Goal: Task Accomplishment & Management: Manage account settings

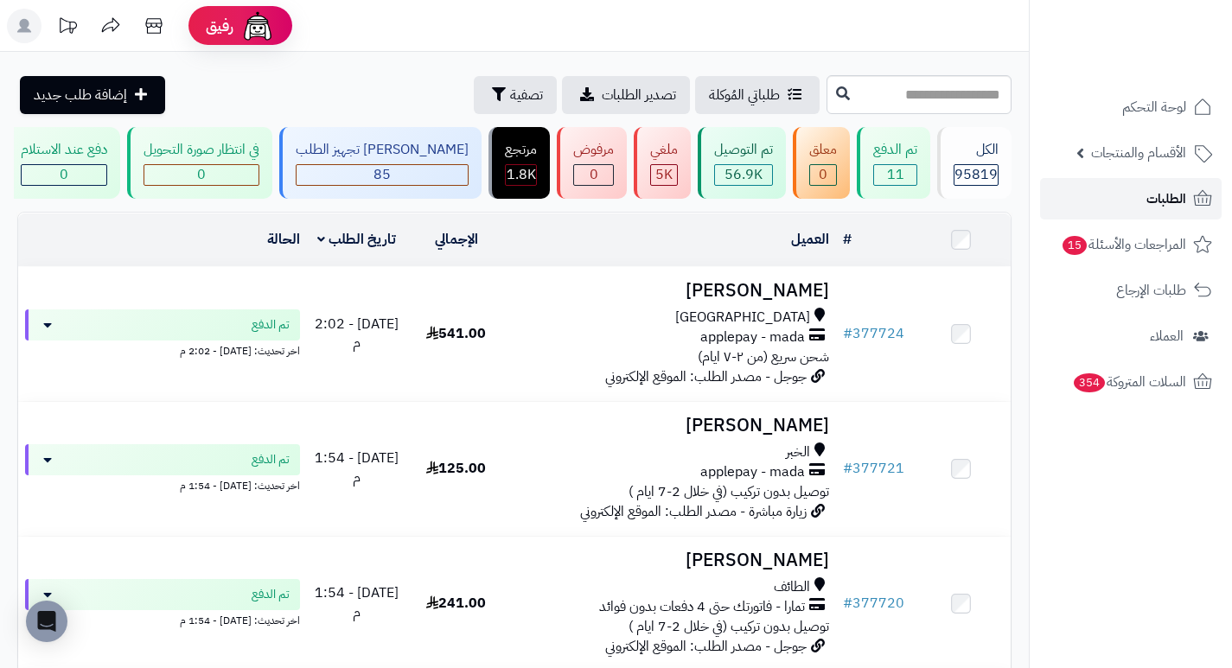
click at [1118, 208] on link "الطلبات" at bounding box center [1131, 198] width 182 height 41
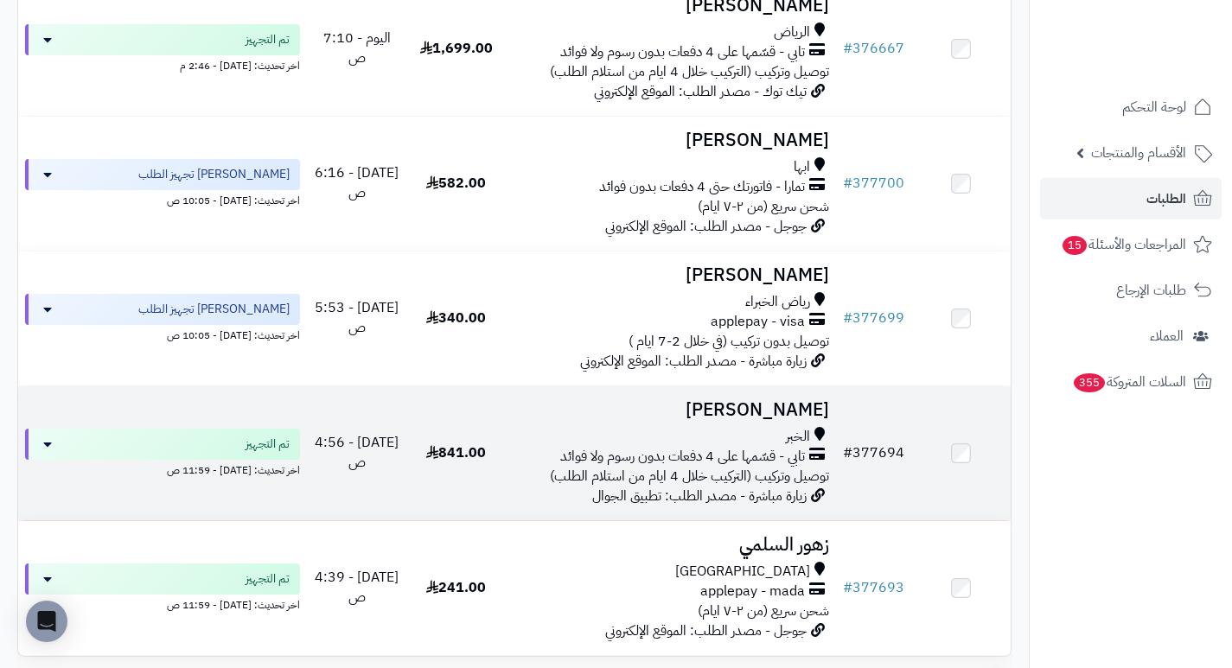
scroll to position [1145, 0]
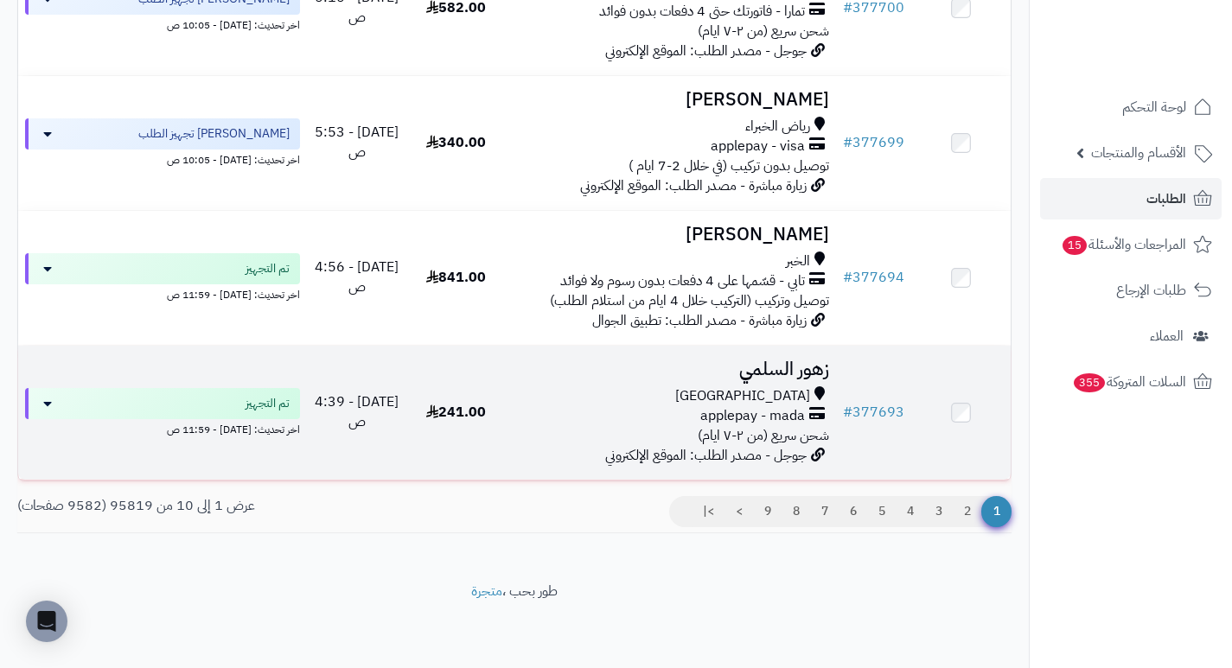
click at [791, 373] on h3 "زهور السلمي" at bounding box center [671, 370] width 316 height 20
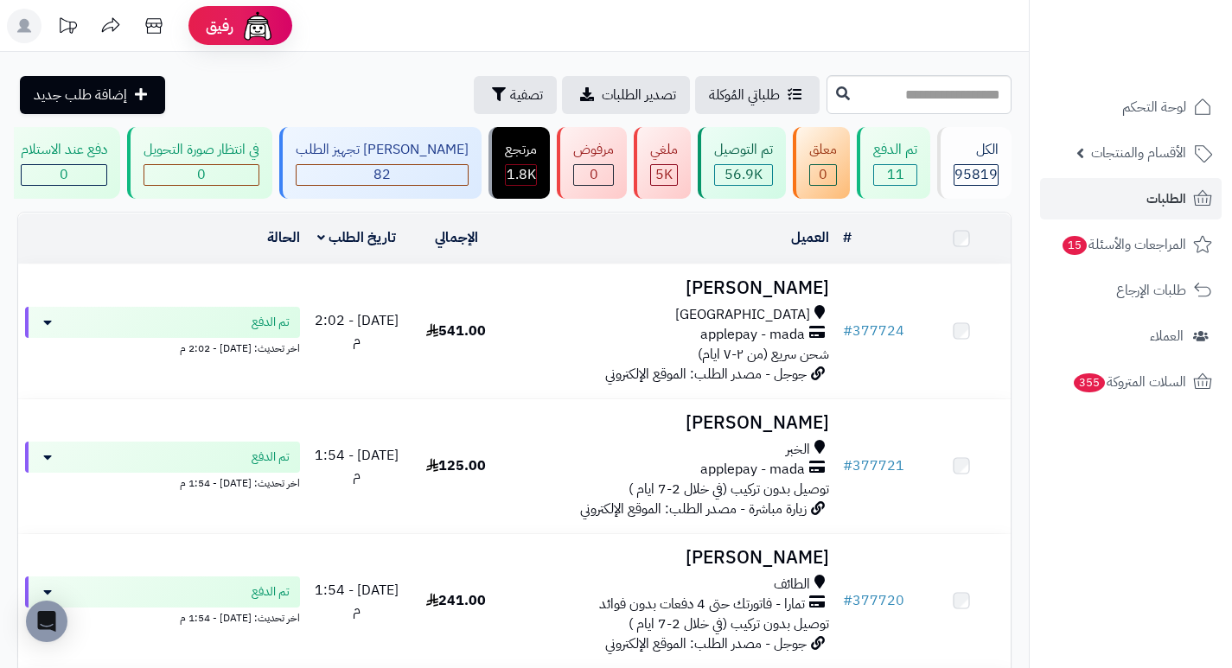
scroll to position [1145, 0]
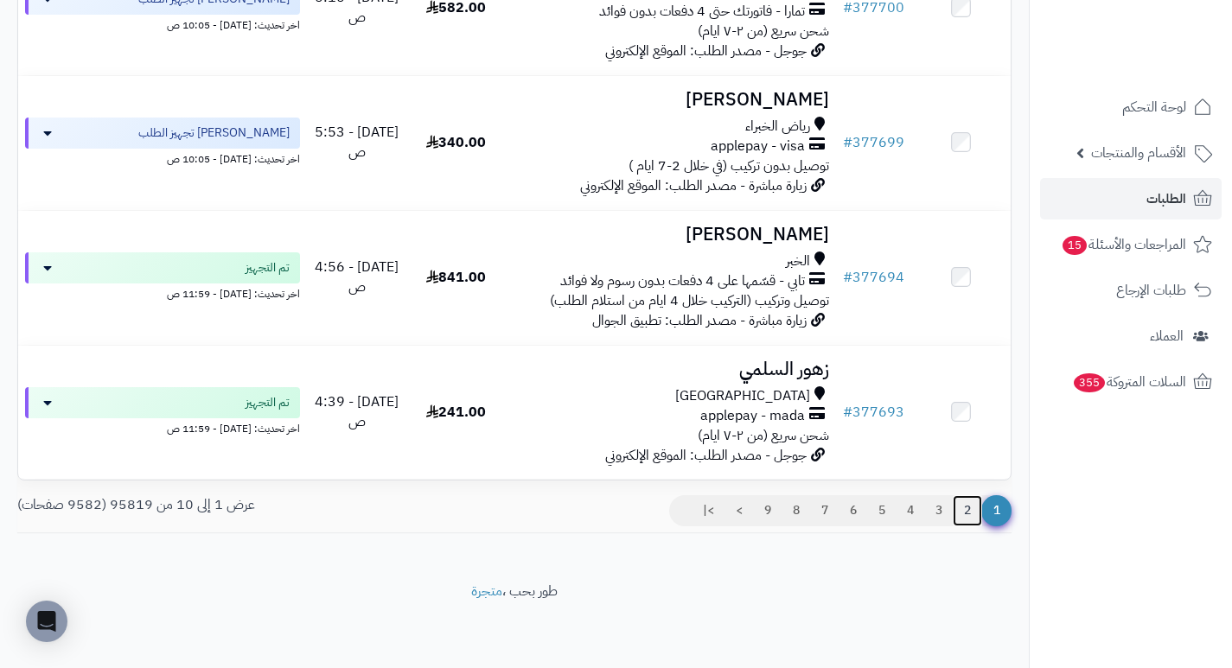
click at [966, 513] on link "2" at bounding box center [966, 510] width 29 height 31
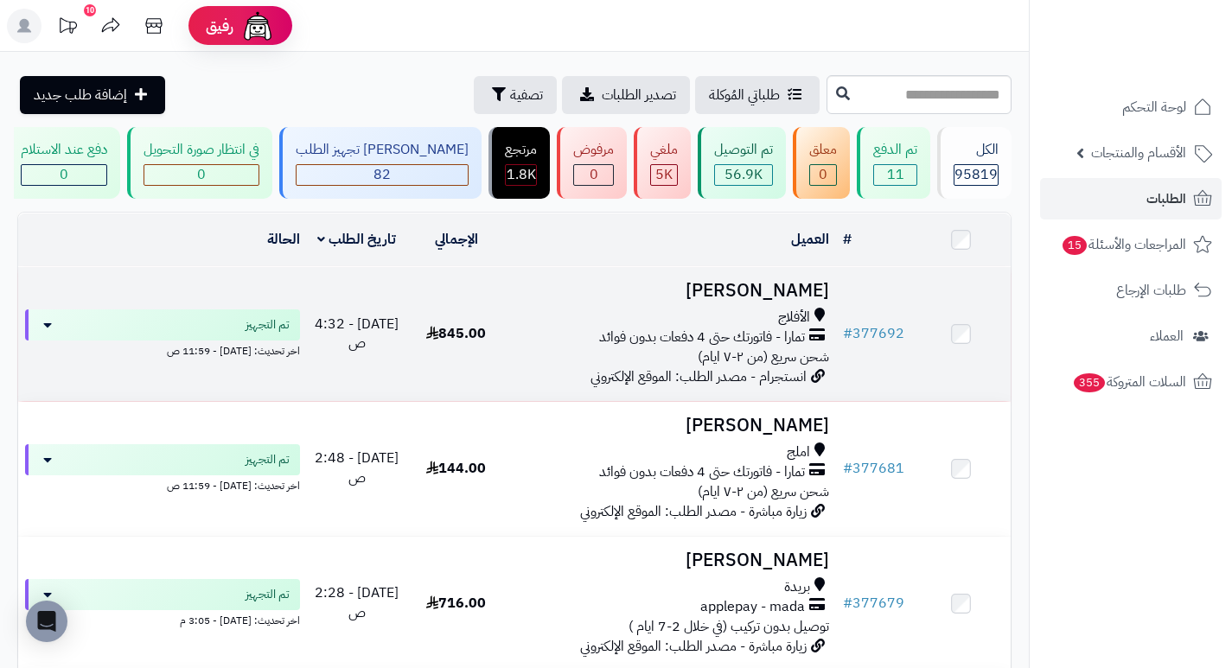
click at [765, 301] on h3 "[PERSON_NAME]" at bounding box center [671, 291] width 316 height 20
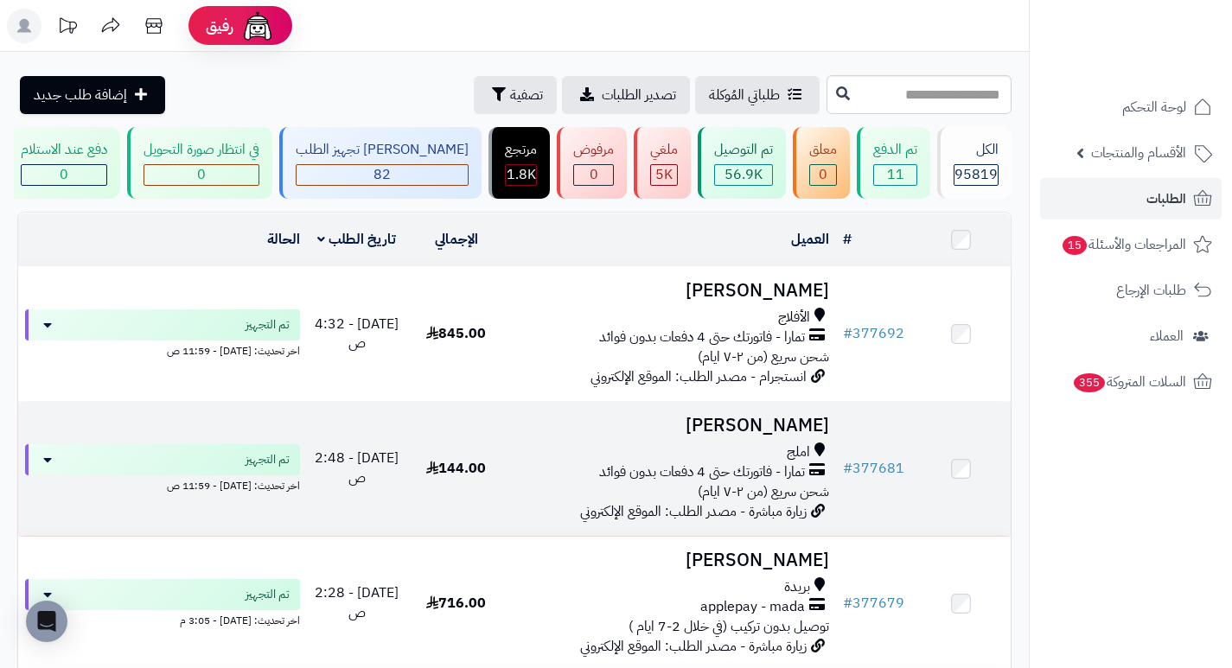
click at [795, 431] on h3 "نوال الفايدي" at bounding box center [671, 426] width 316 height 20
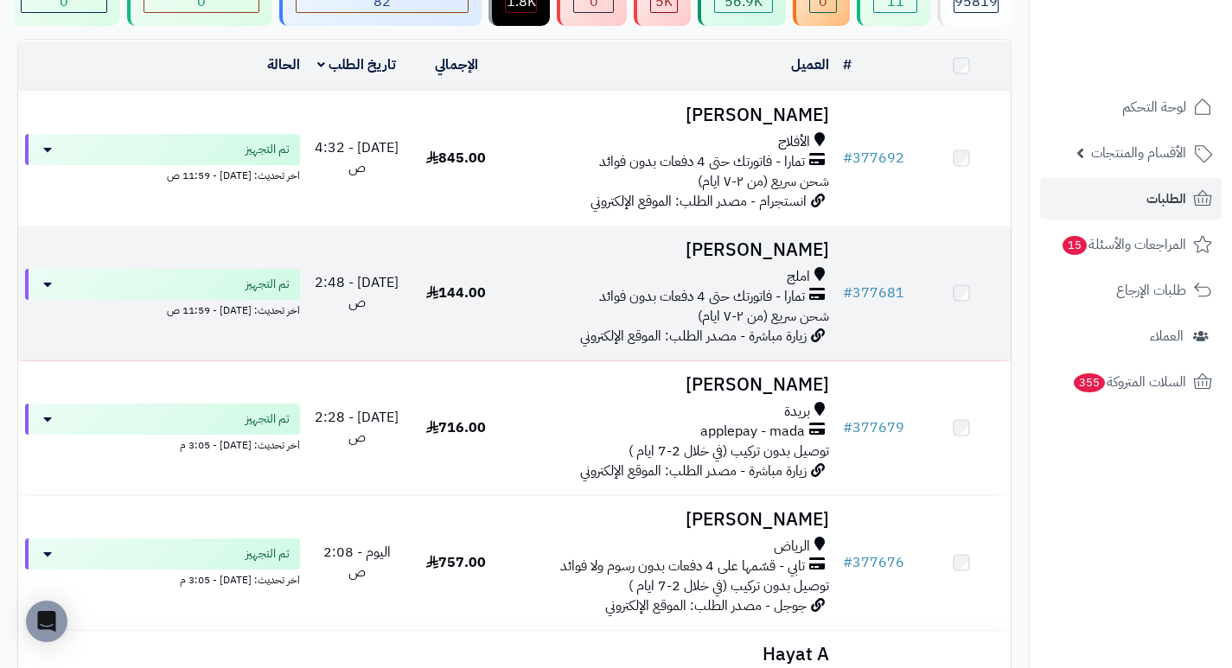
scroll to position [173, 0]
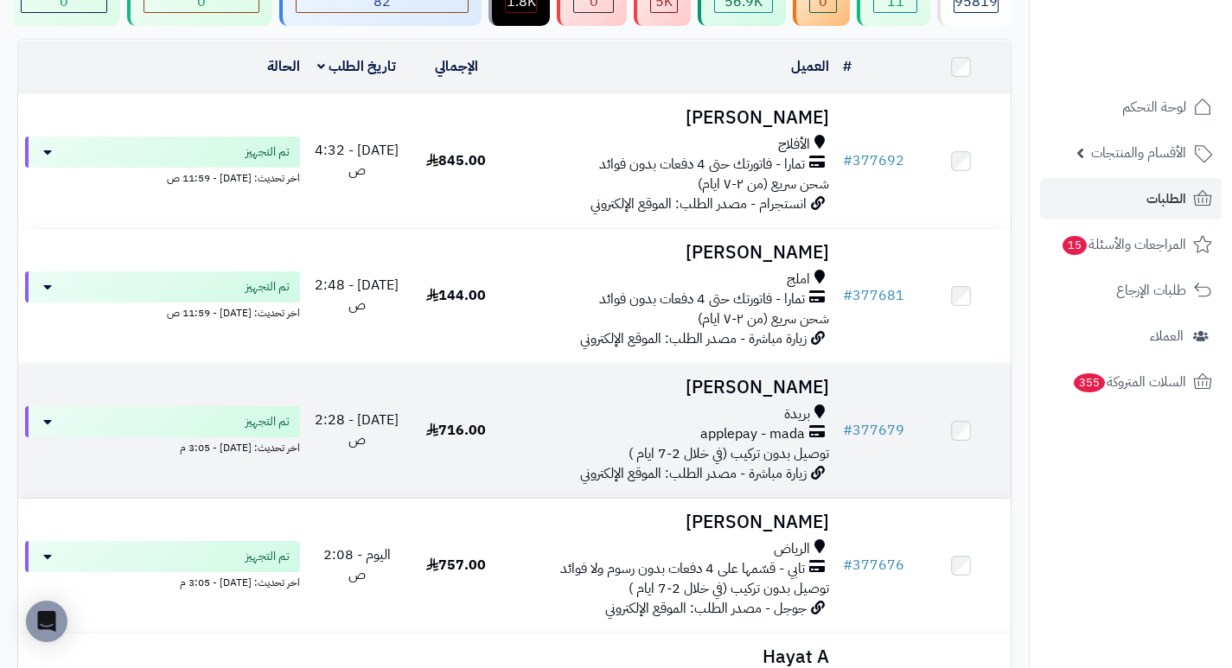
click at [819, 388] on h3 "بندر عبدالعزيز" at bounding box center [671, 388] width 316 height 20
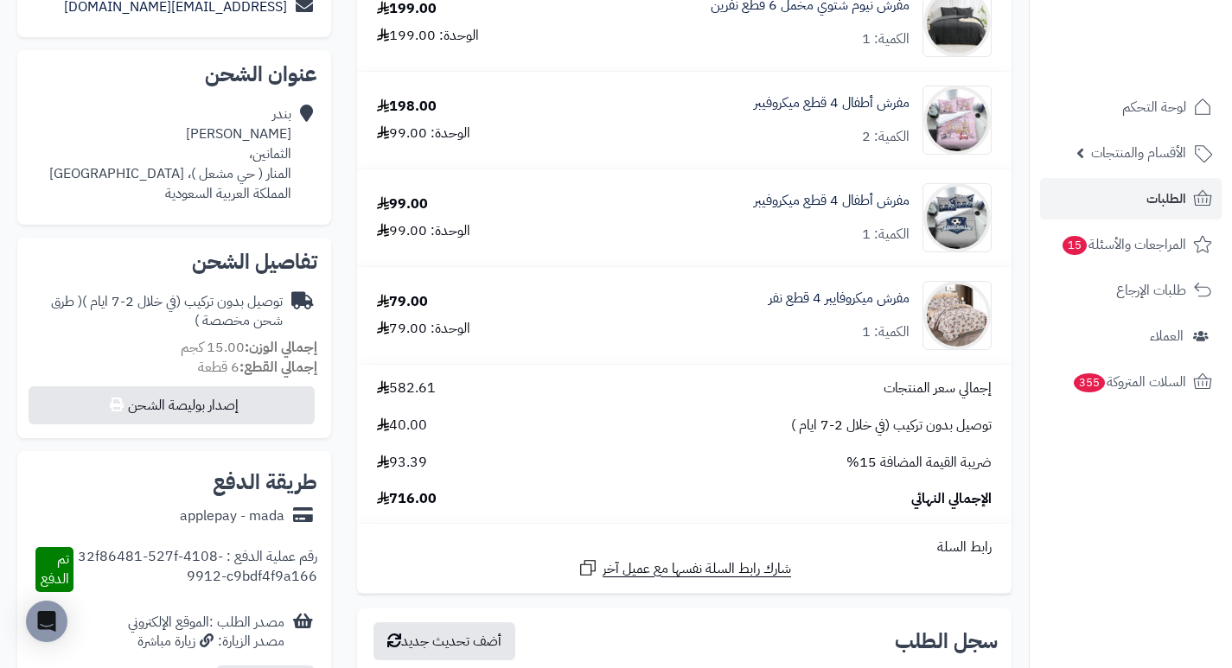
scroll to position [432, 0]
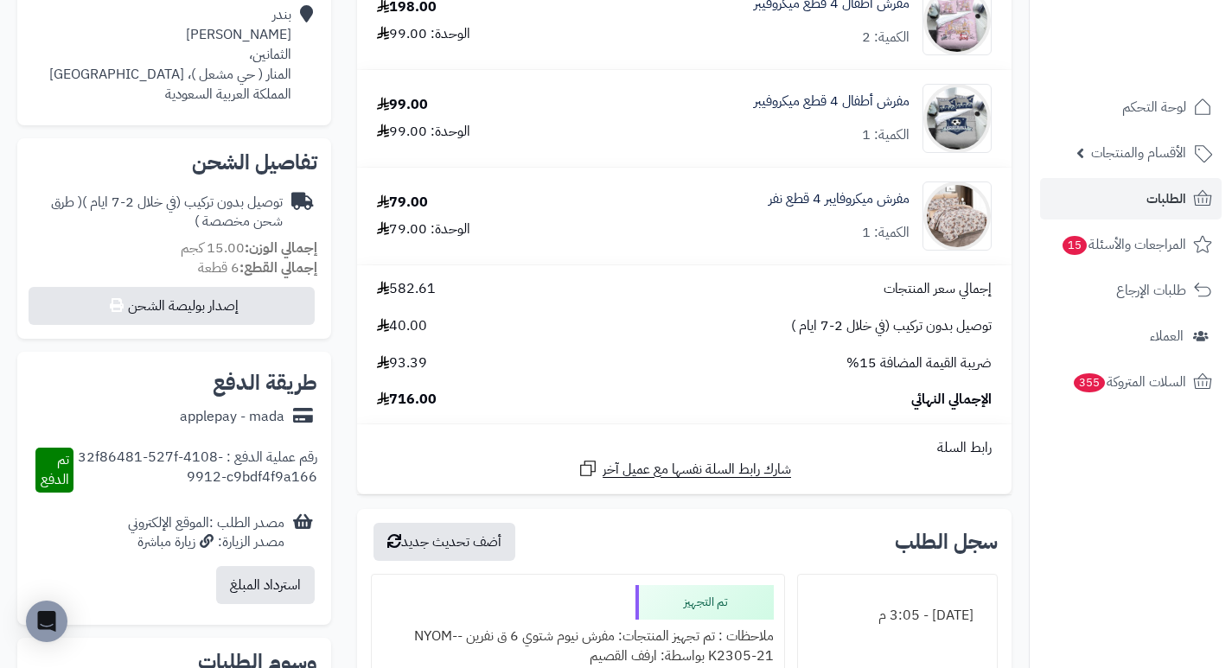
drag, startPoint x: 685, startPoint y: 247, endPoint x: 748, endPoint y: 257, distance: 64.7
click at [748, 257] on td "مفرش ميكروفايبر 4 قطع نفر الكمية: 1" at bounding box center [784, 216] width 454 height 97
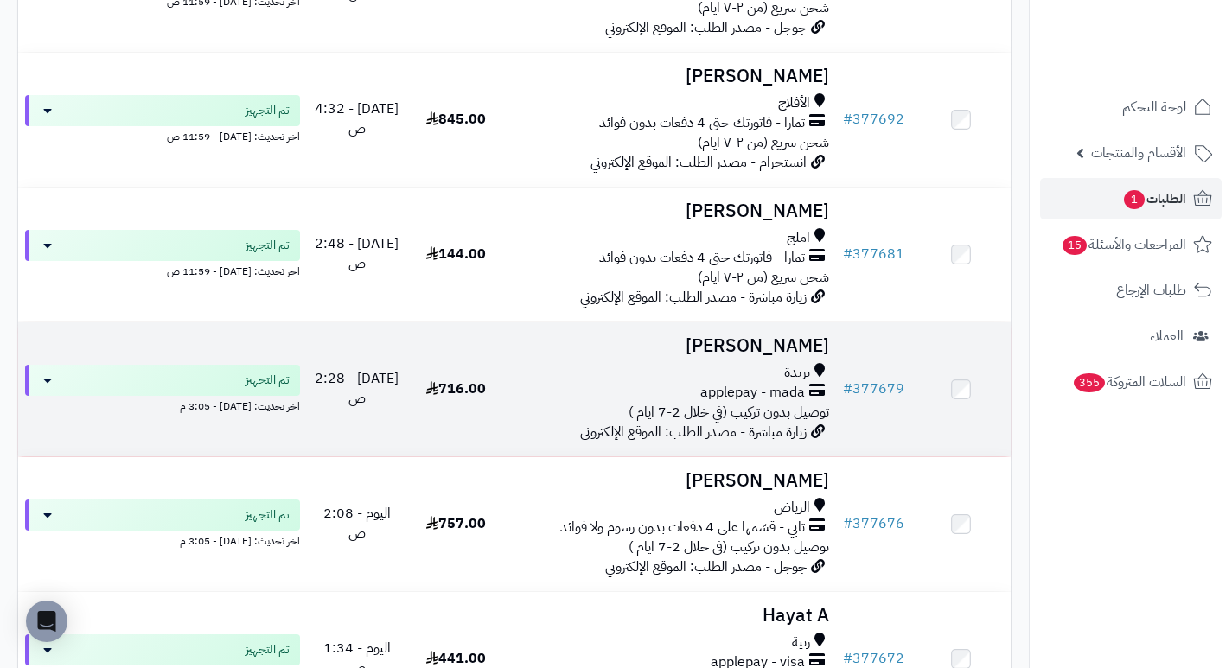
scroll to position [432, 0]
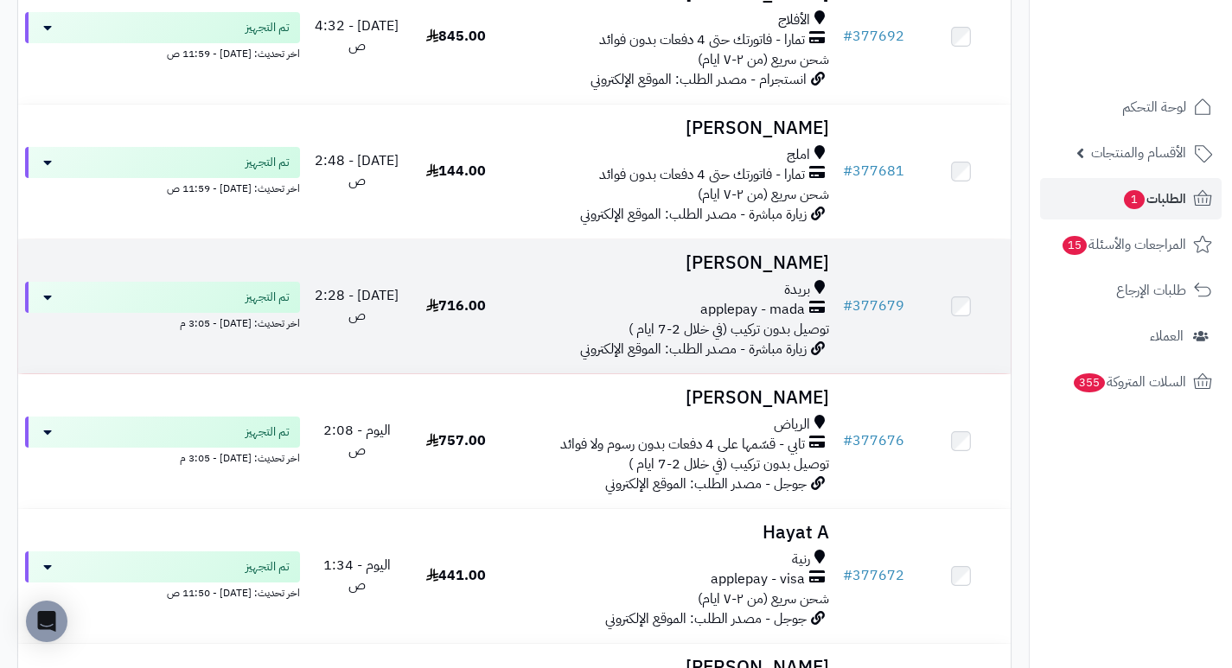
click at [791, 273] on h3 "[PERSON_NAME]" at bounding box center [671, 263] width 316 height 20
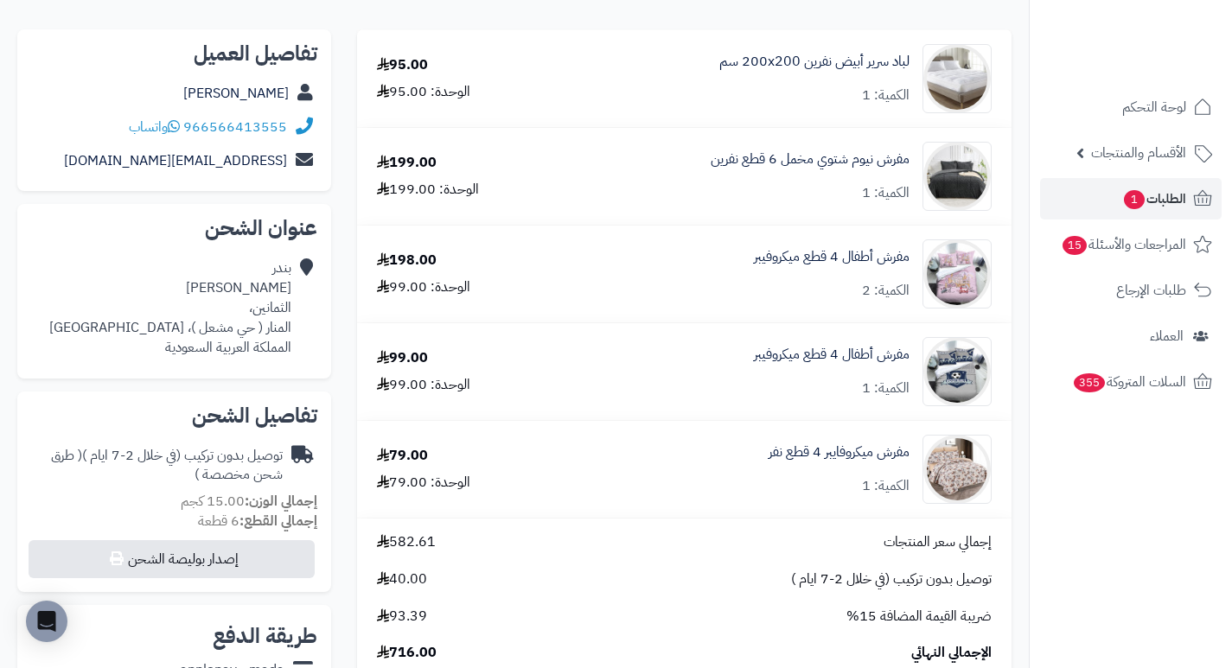
scroll to position [259, 0]
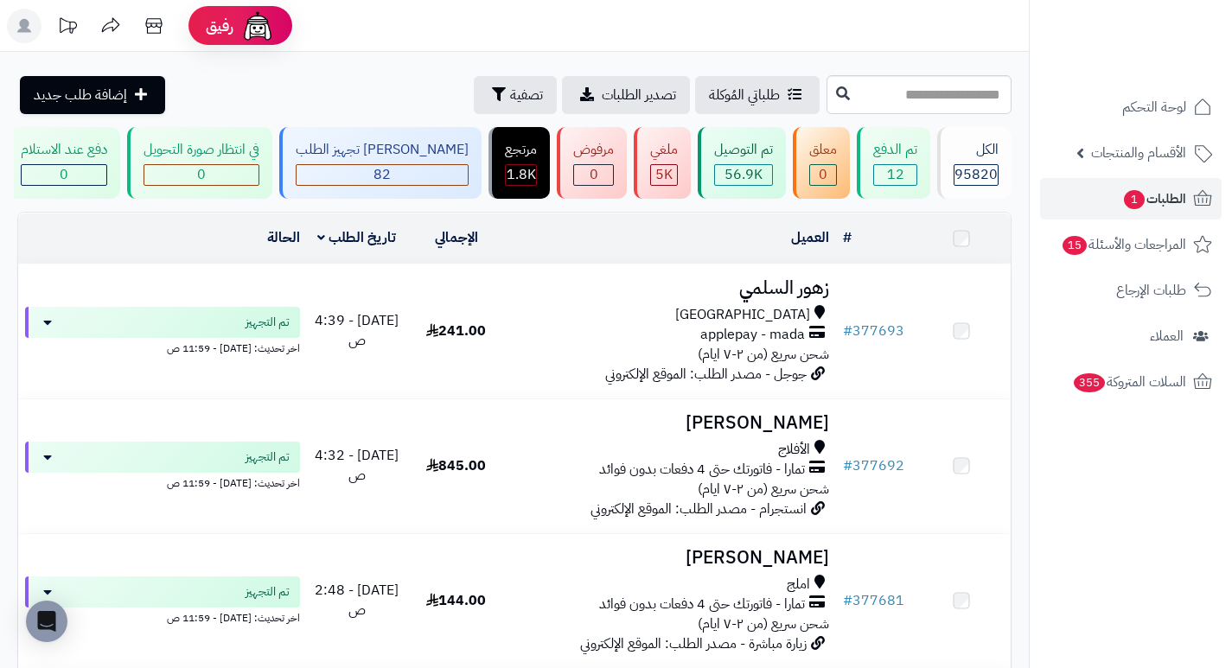
scroll to position [605, 0]
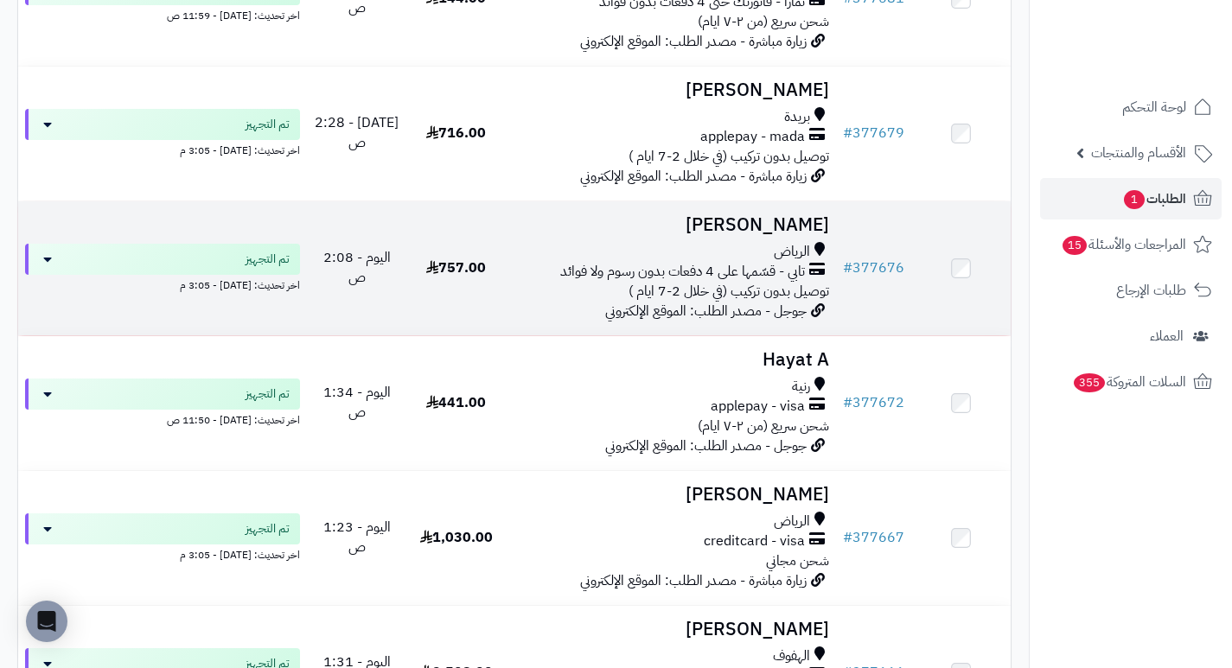
click at [774, 234] on h3 "tahany saleh" at bounding box center [671, 225] width 316 height 20
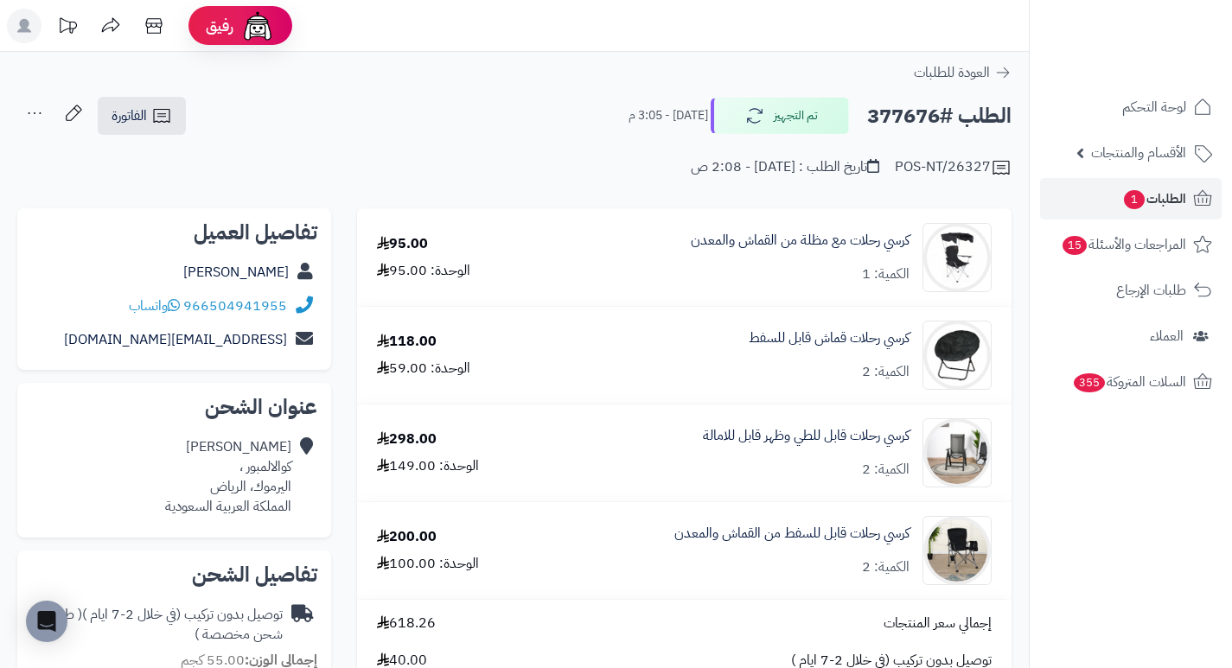
scroll to position [173, 0]
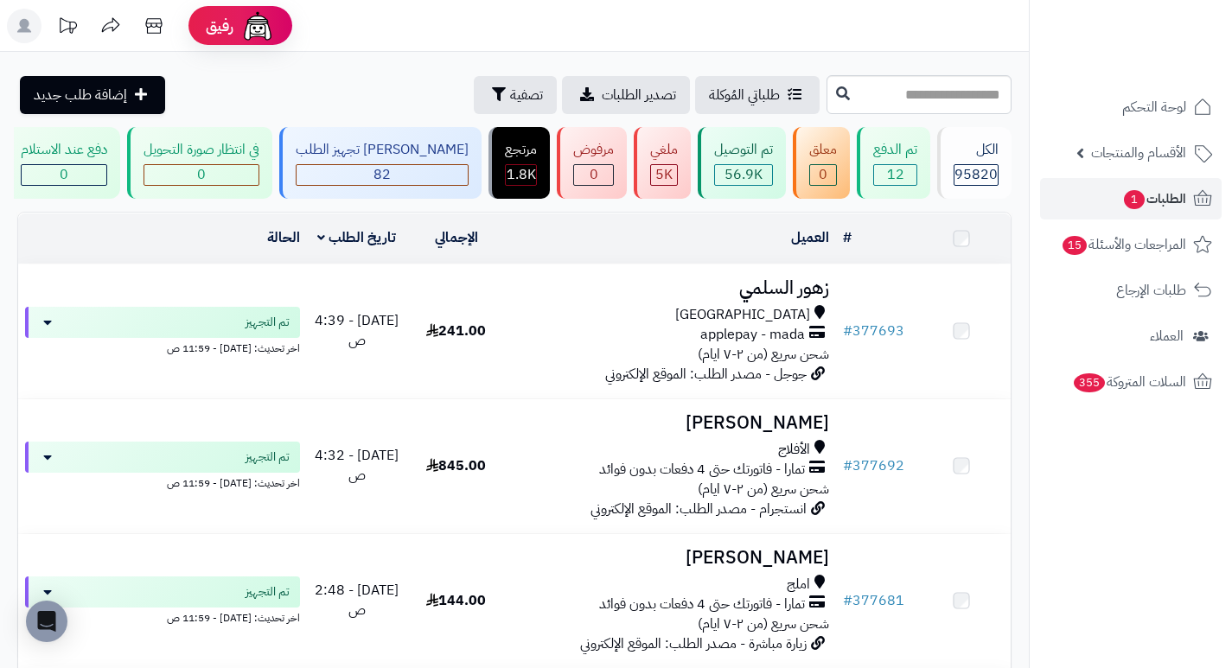
scroll to position [778, 0]
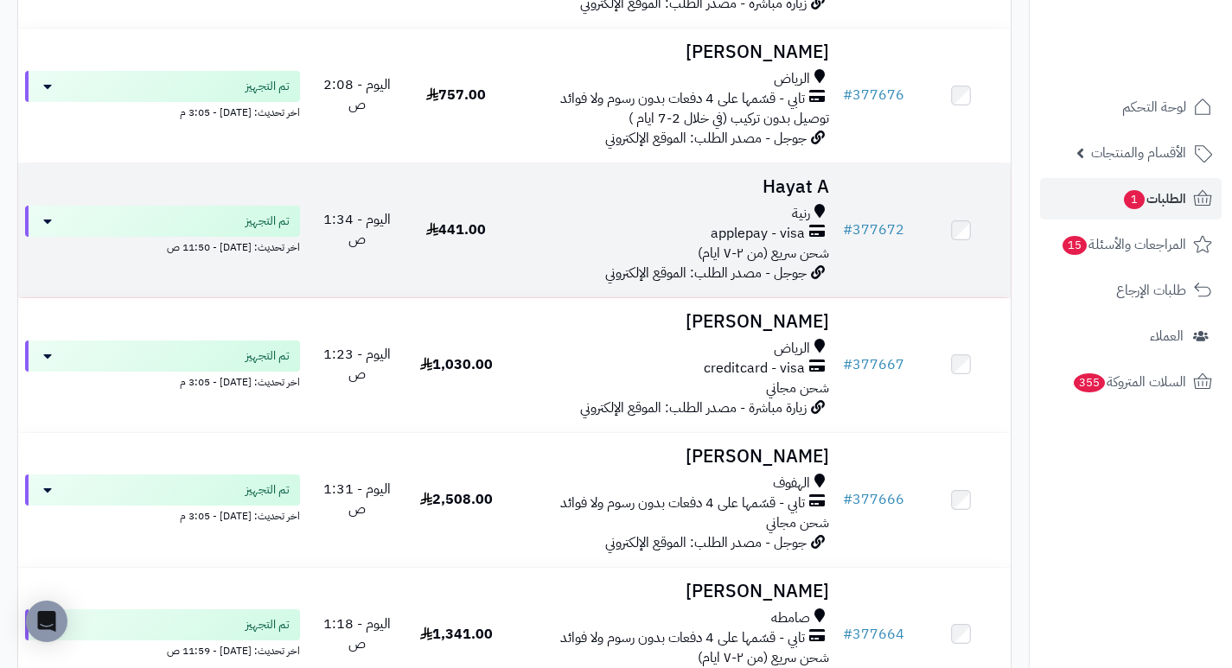
click at [788, 197] on h3 "Hayat A" at bounding box center [671, 187] width 316 height 20
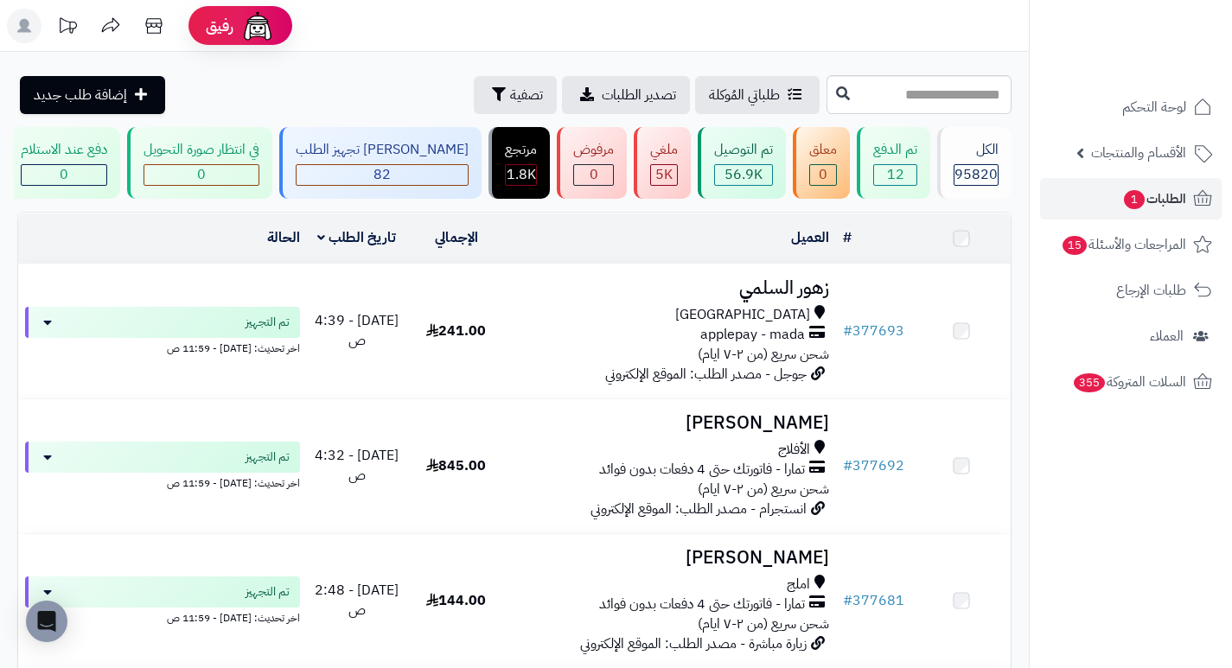
scroll to position [778, 0]
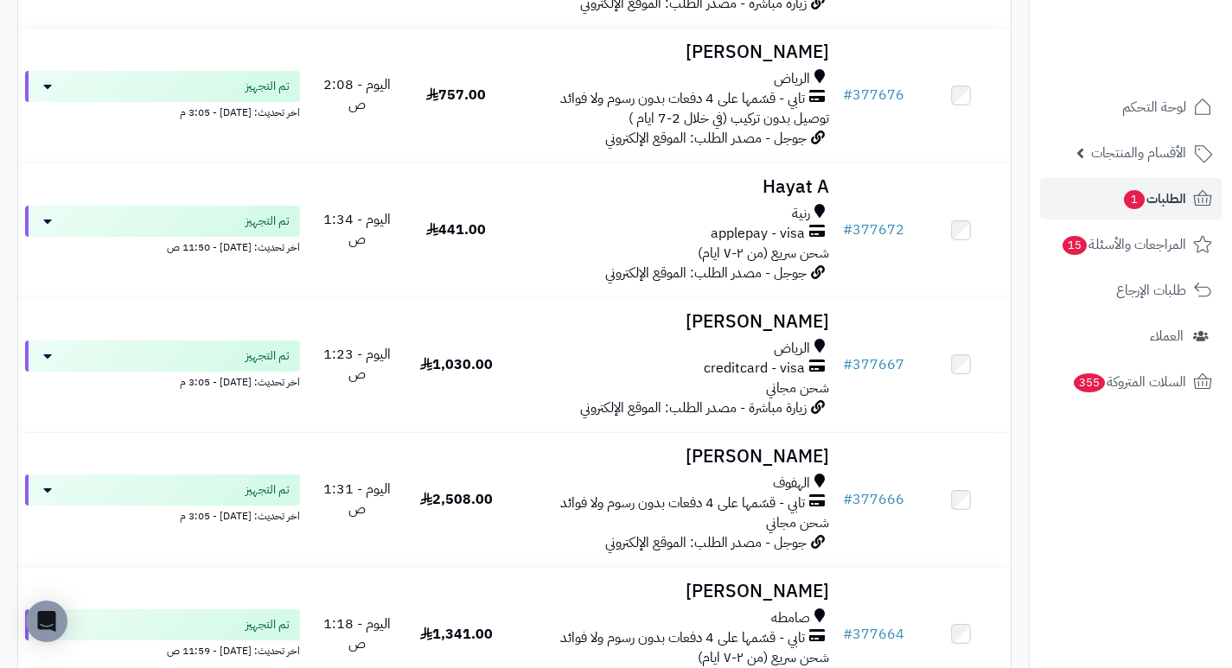
click at [776, 321] on h3 "شاكر صالح" at bounding box center [671, 322] width 316 height 20
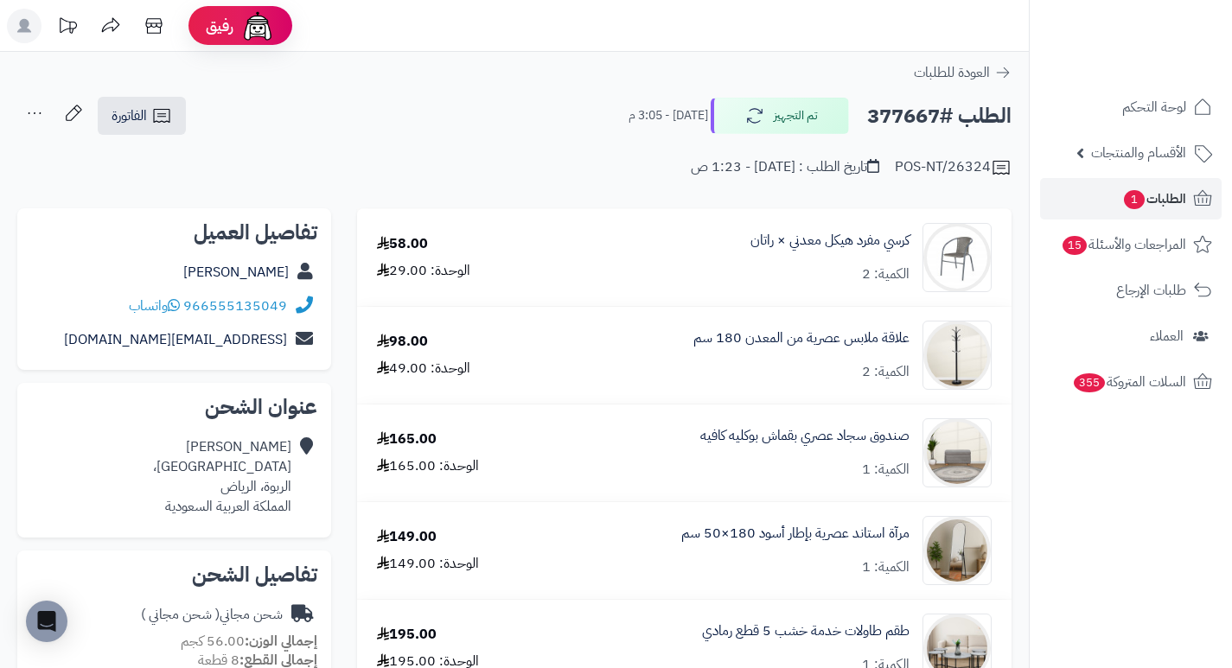
drag, startPoint x: 0, startPoint y: 0, endPoint x: 613, endPoint y: 238, distance: 657.3
click at [613, 238] on div "كرسي مفرد هيكل معدني × راتان الكمية: 2" at bounding box center [778, 257] width 452 height 69
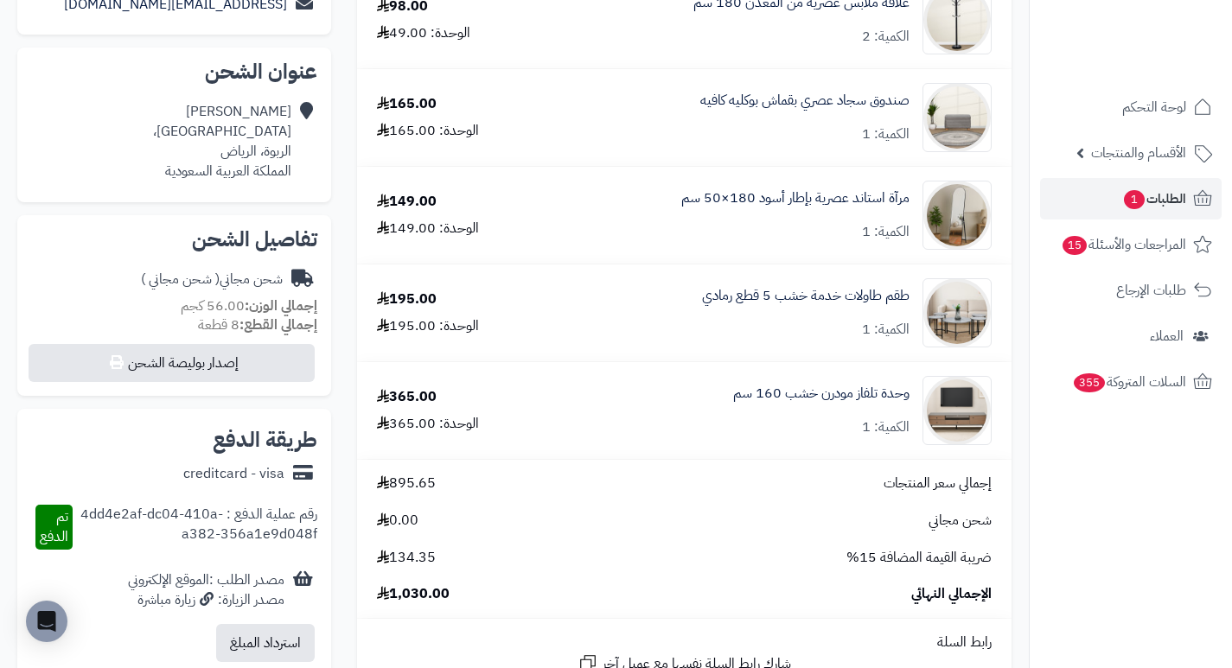
scroll to position [346, 0]
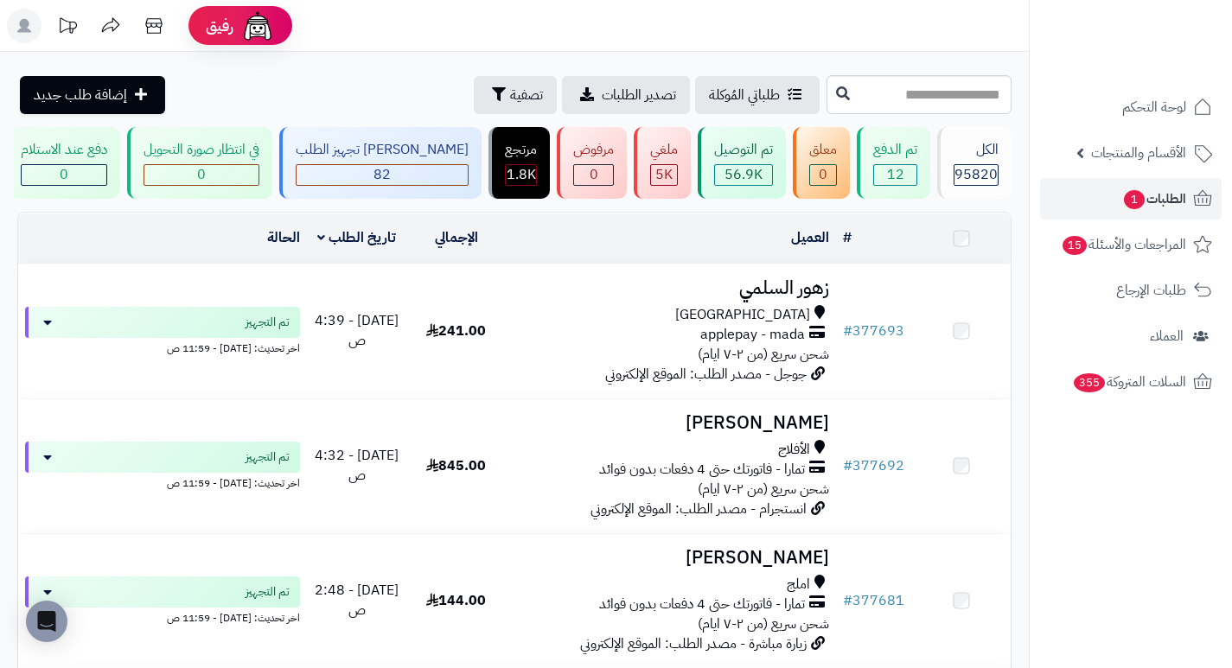
scroll to position [951, 0]
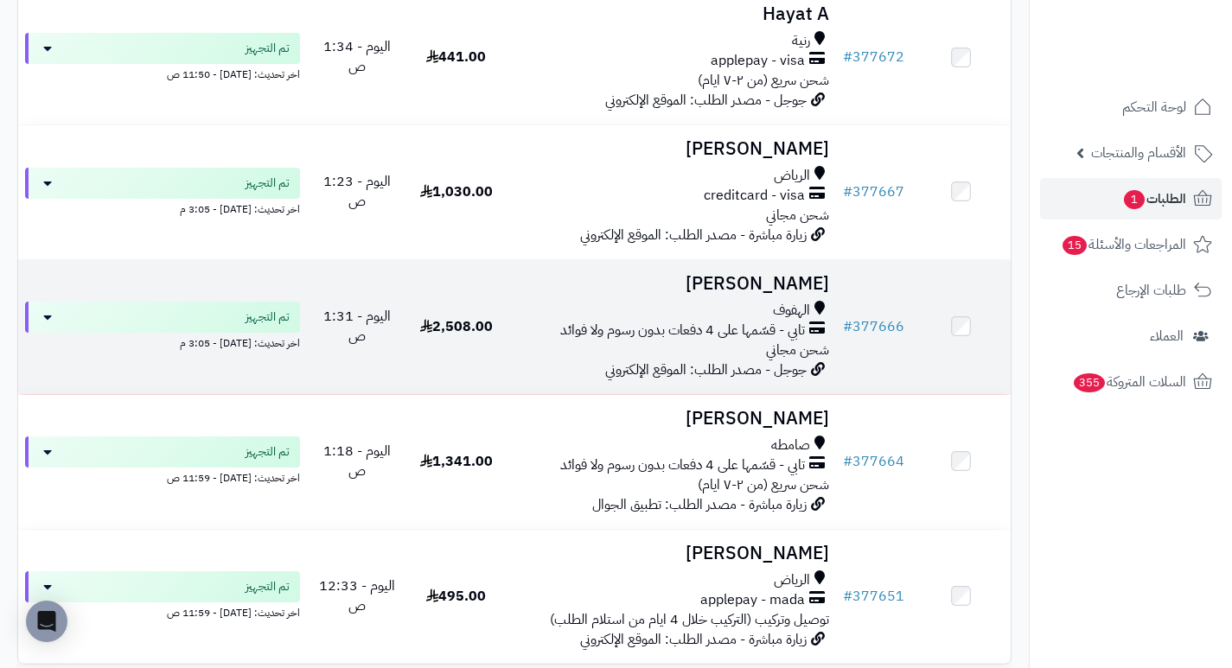
click at [813, 283] on h3 "[PERSON_NAME]" at bounding box center [671, 284] width 316 height 20
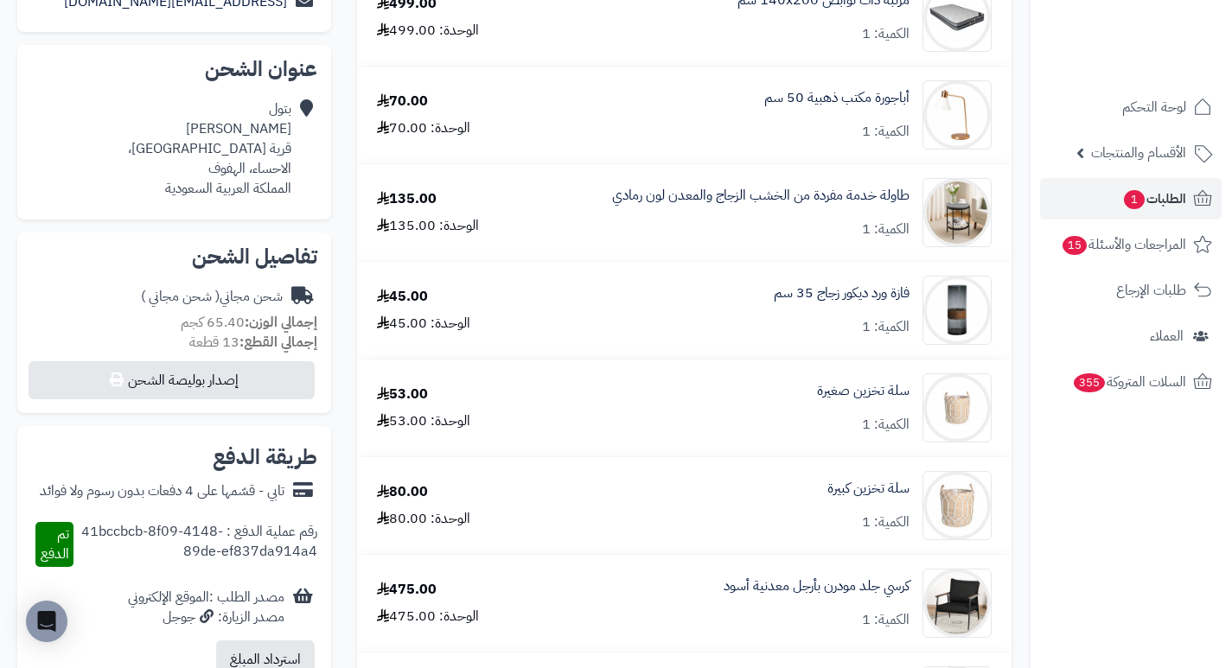
scroll to position [346, 0]
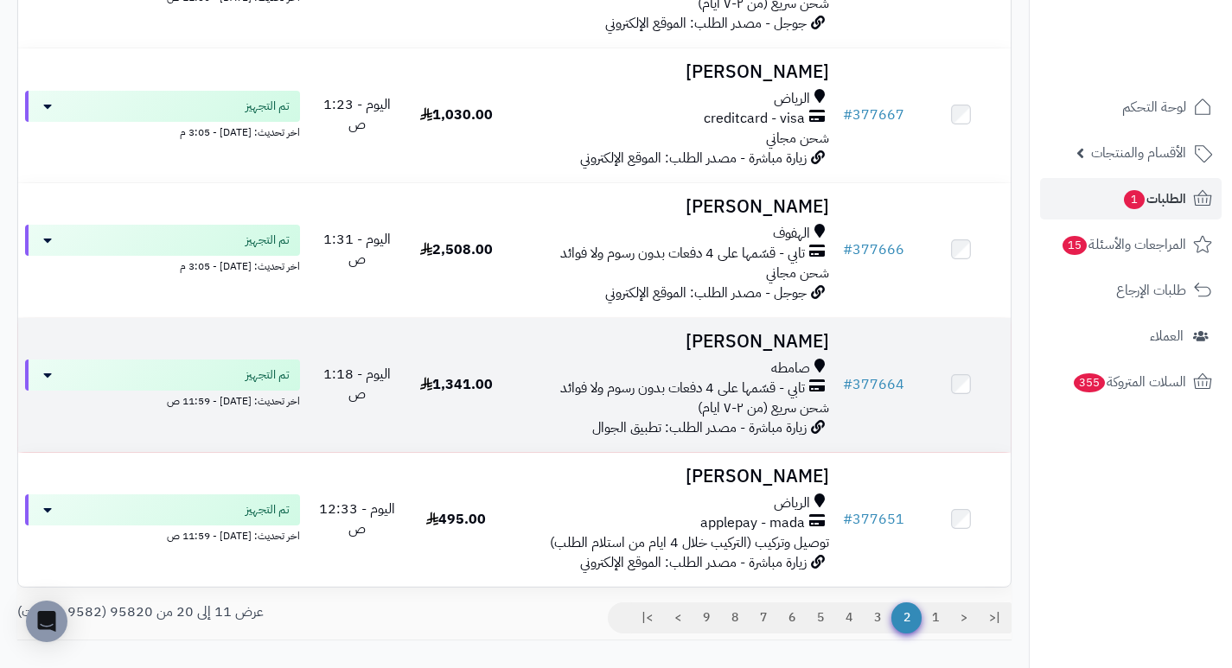
scroll to position [1124, 0]
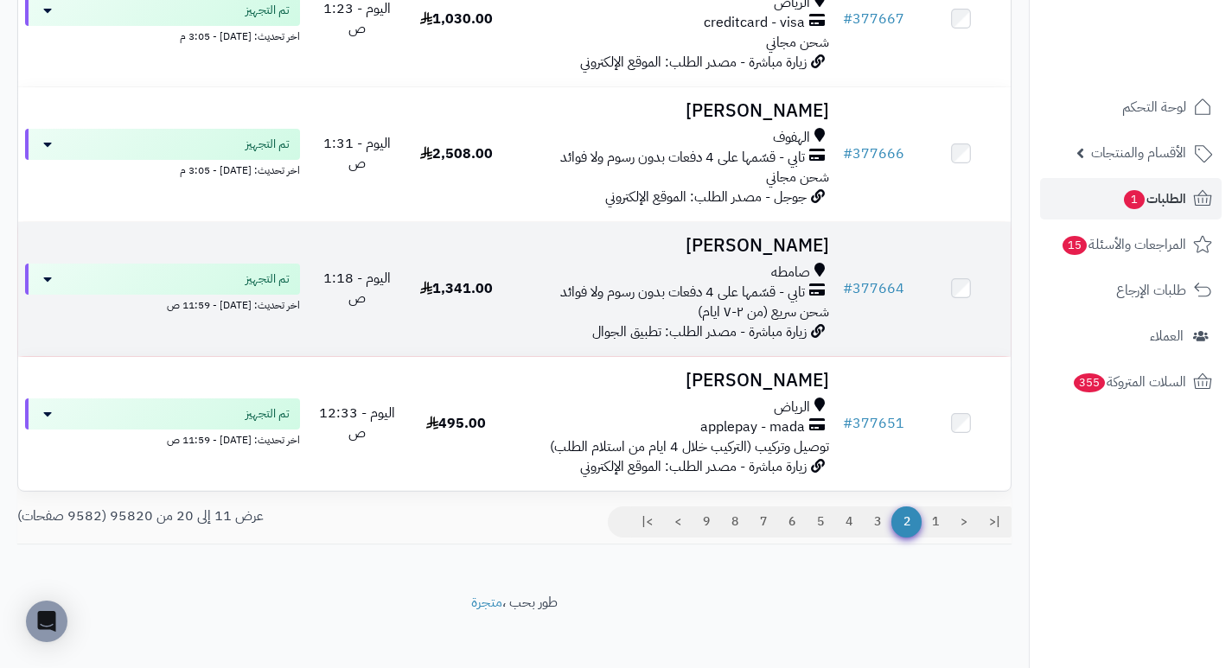
click at [788, 256] on h3 "[PERSON_NAME]" at bounding box center [671, 246] width 316 height 20
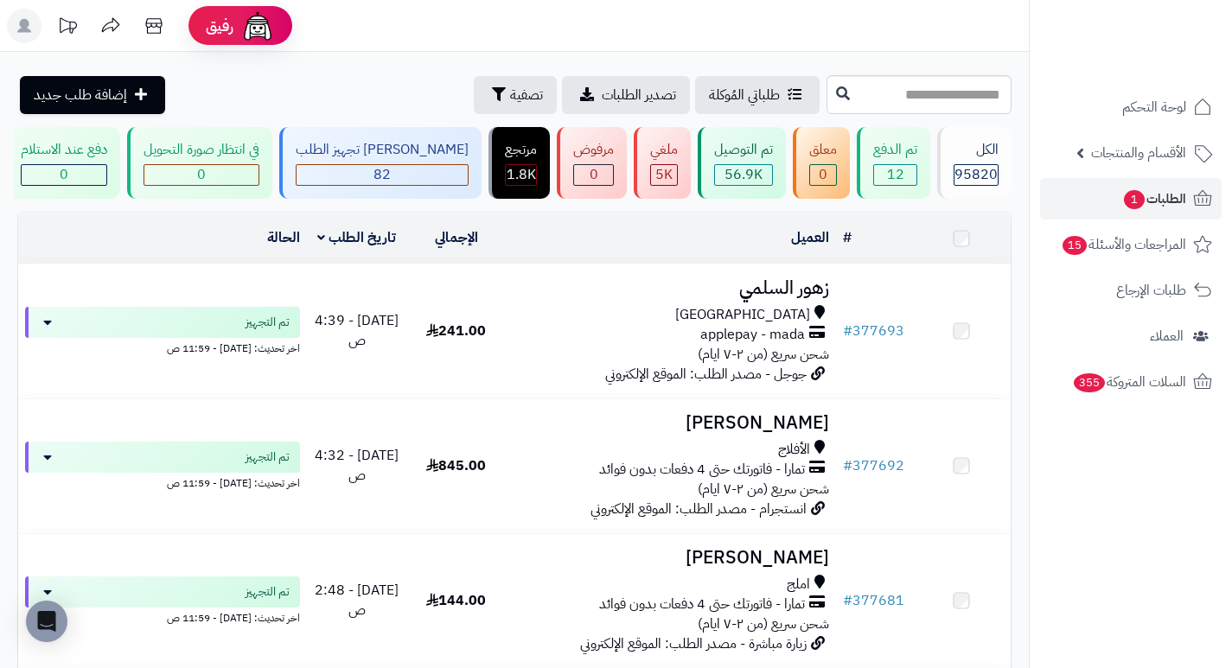
scroll to position [1124, 0]
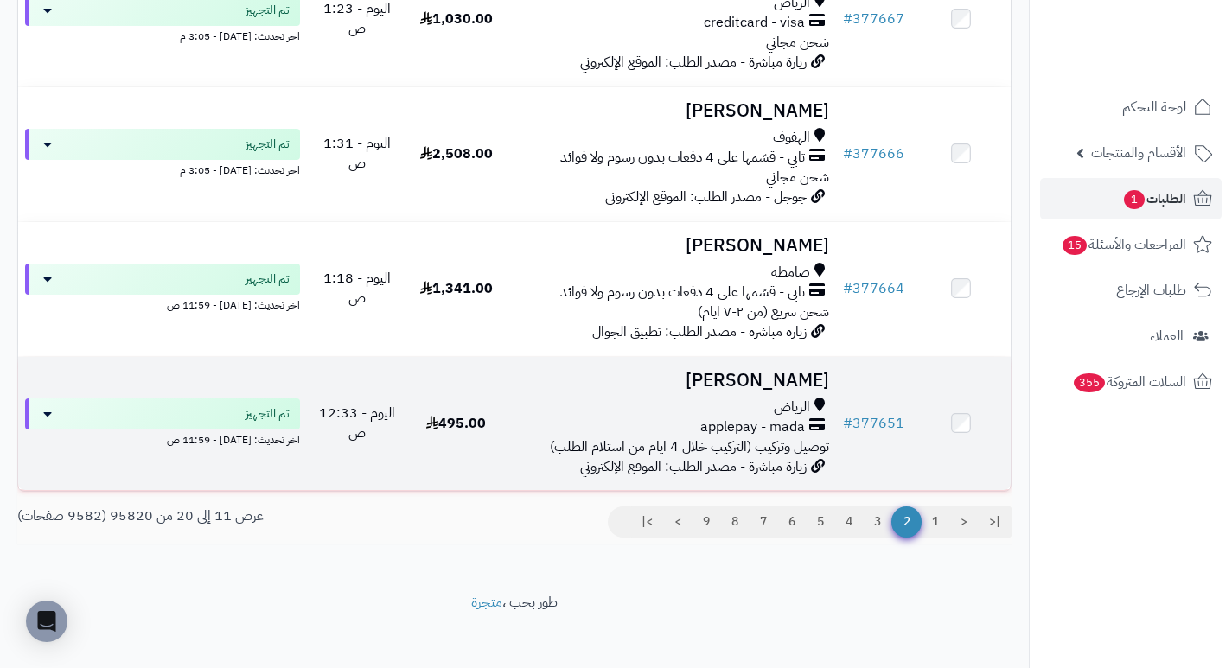
click at [763, 391] on h3 "[PERSON_NAME]" at bounding box center [671, 381] width 316 height 20
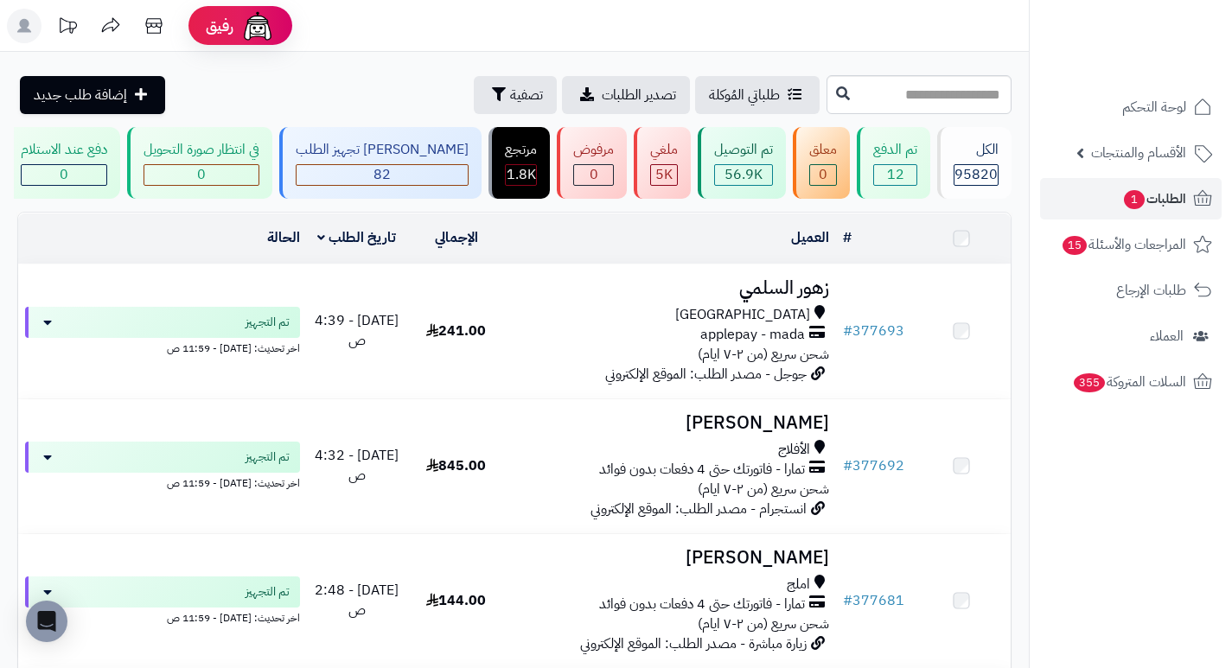
scroll to position [1124, 0]
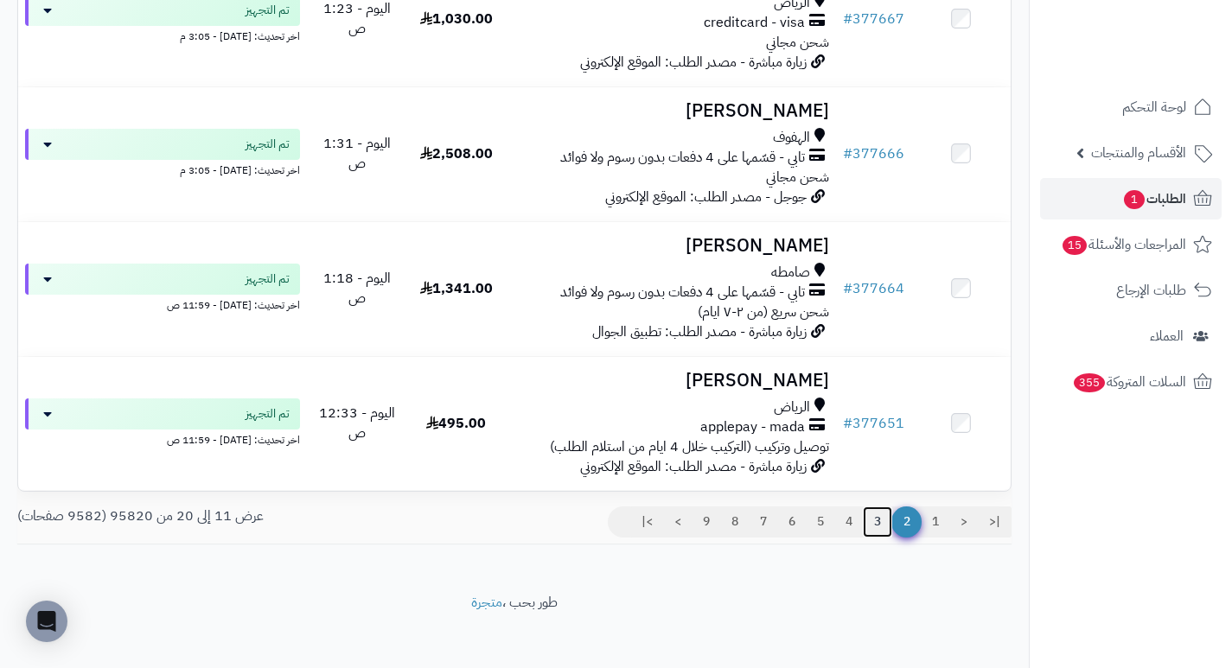
click at [876, 529] on link "3" at bounding box center [877, 521] width 29 height 31
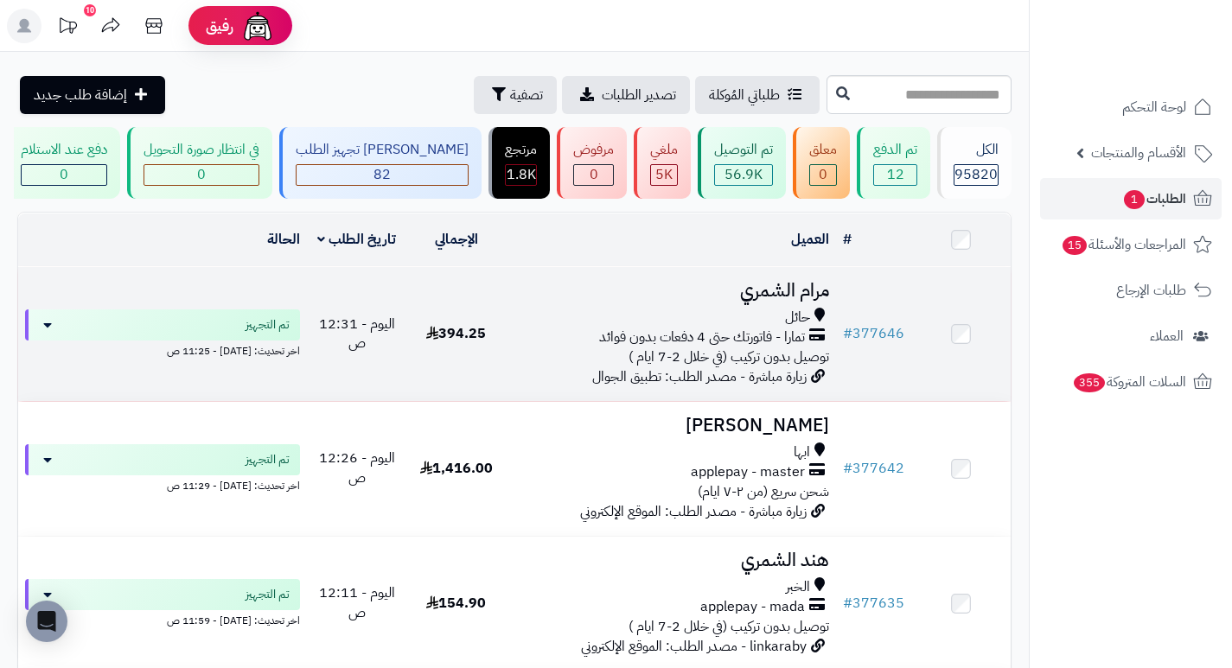
click at [750, 301] on h3 "مرام الشمري" at bounding box center [671, 291] width 316 height 20
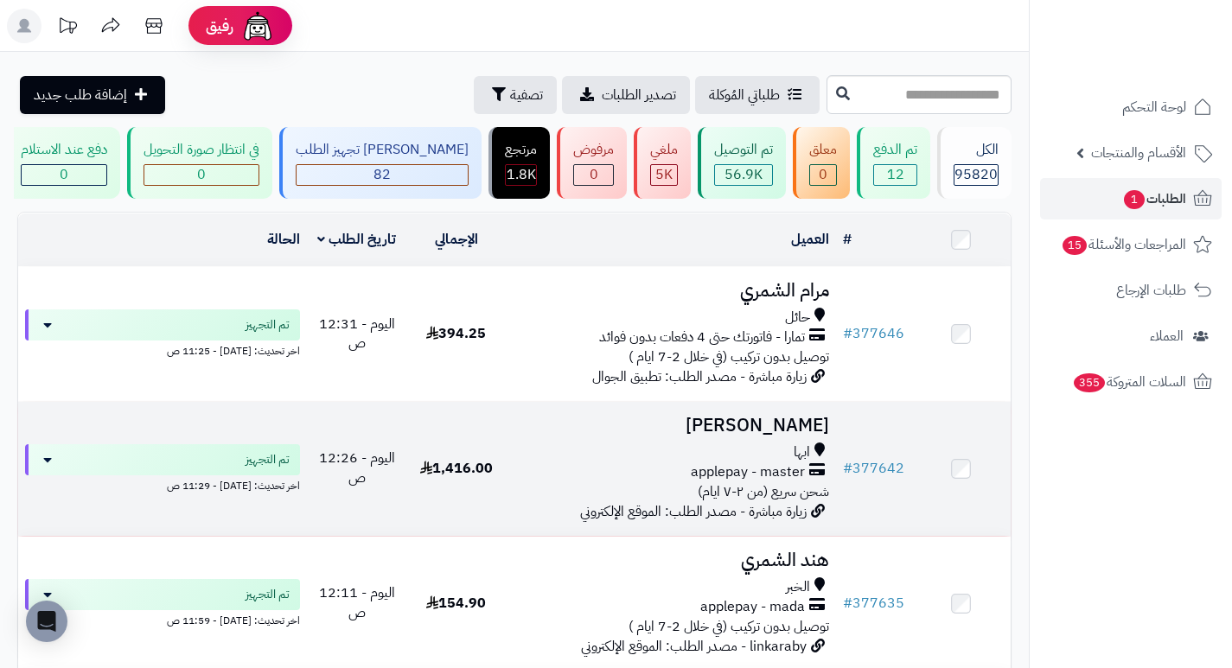
click at [768, 428] on h3 "[PERSON_NAME]" at bounding box center [671, 426] width 316 height 20
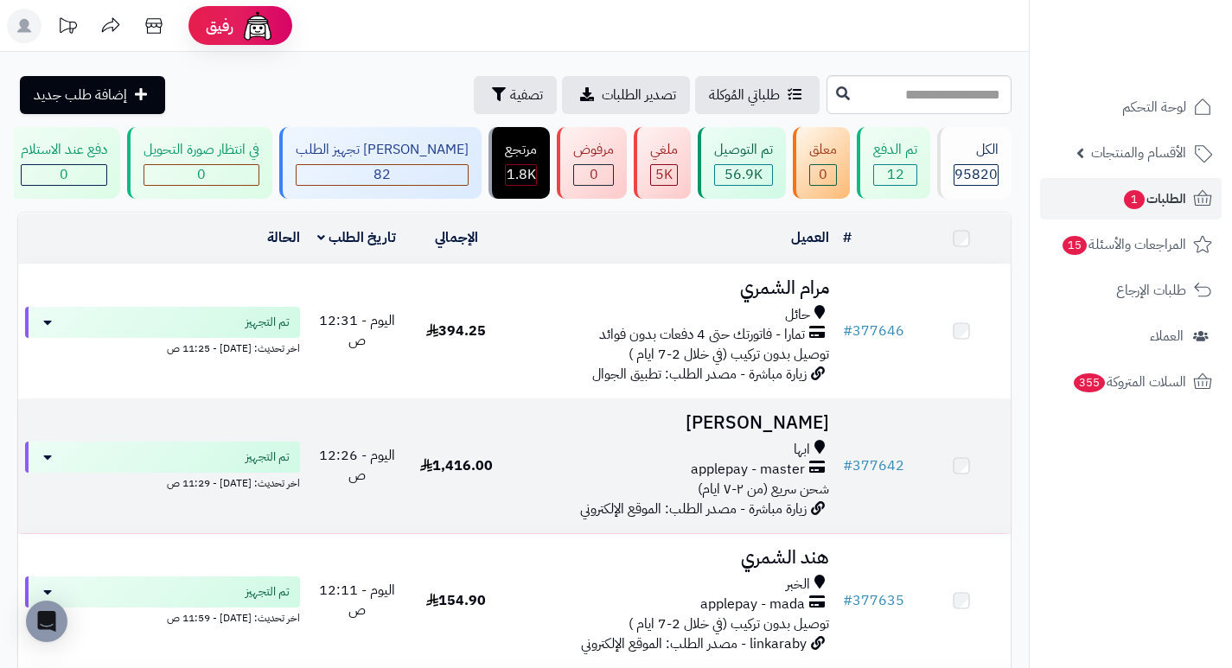
scroll to position [173, 0]
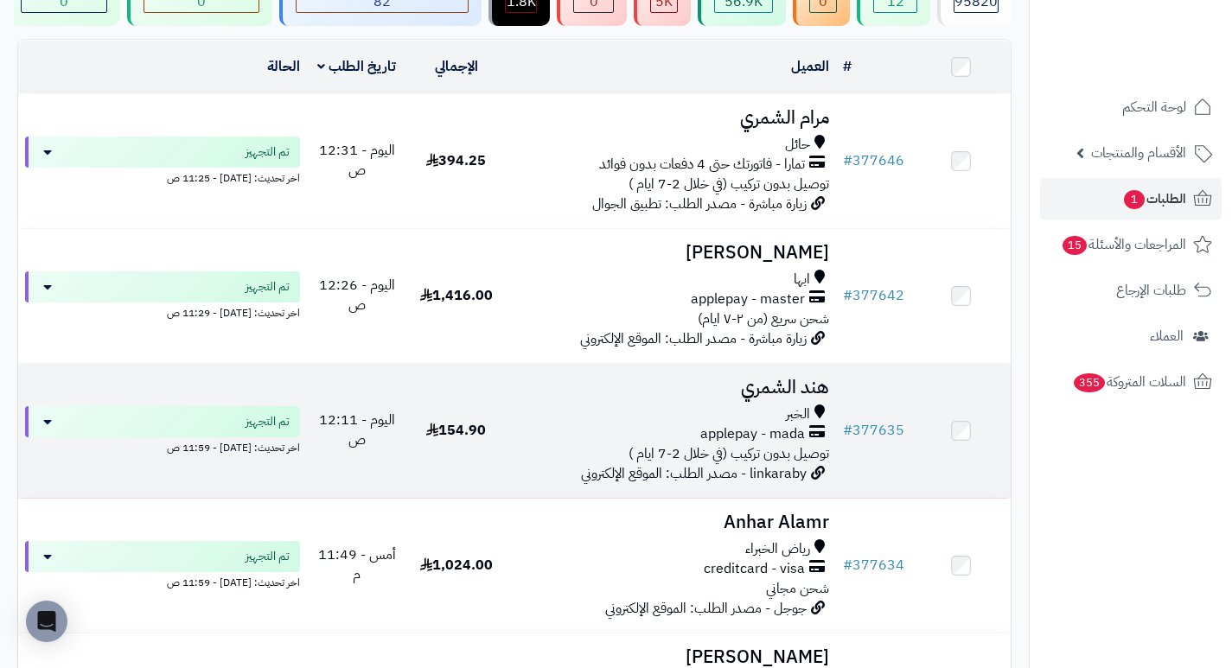
click at [819, 396] on h3 "هند الشمري" at bounding box center [671, 388] width 316 height 20
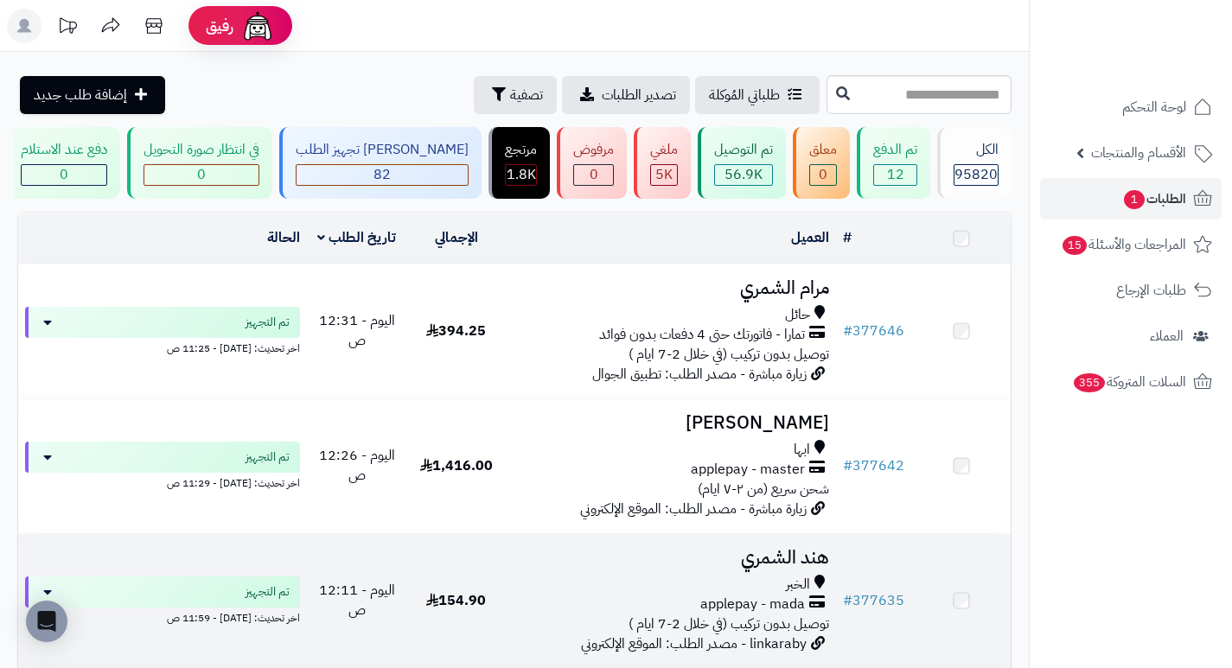
scroll to position [346, 0]
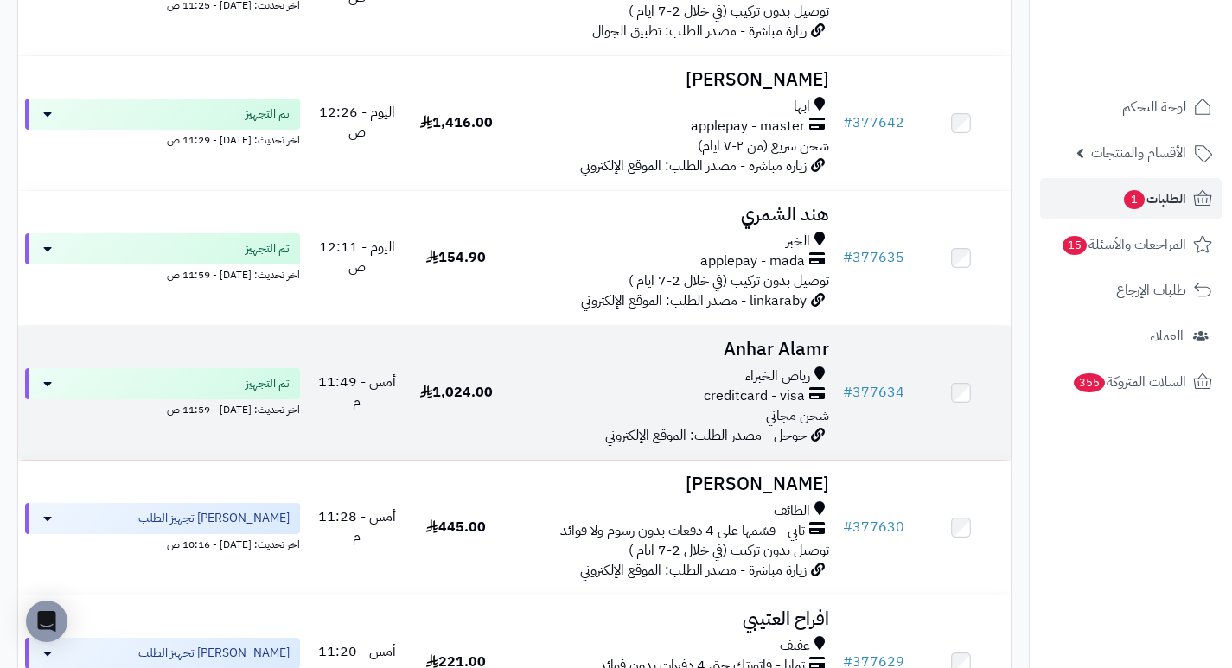
click at [792, 360] on h3 "Anhar Alamr" at bounding box center [671, 350] width 316 height 20
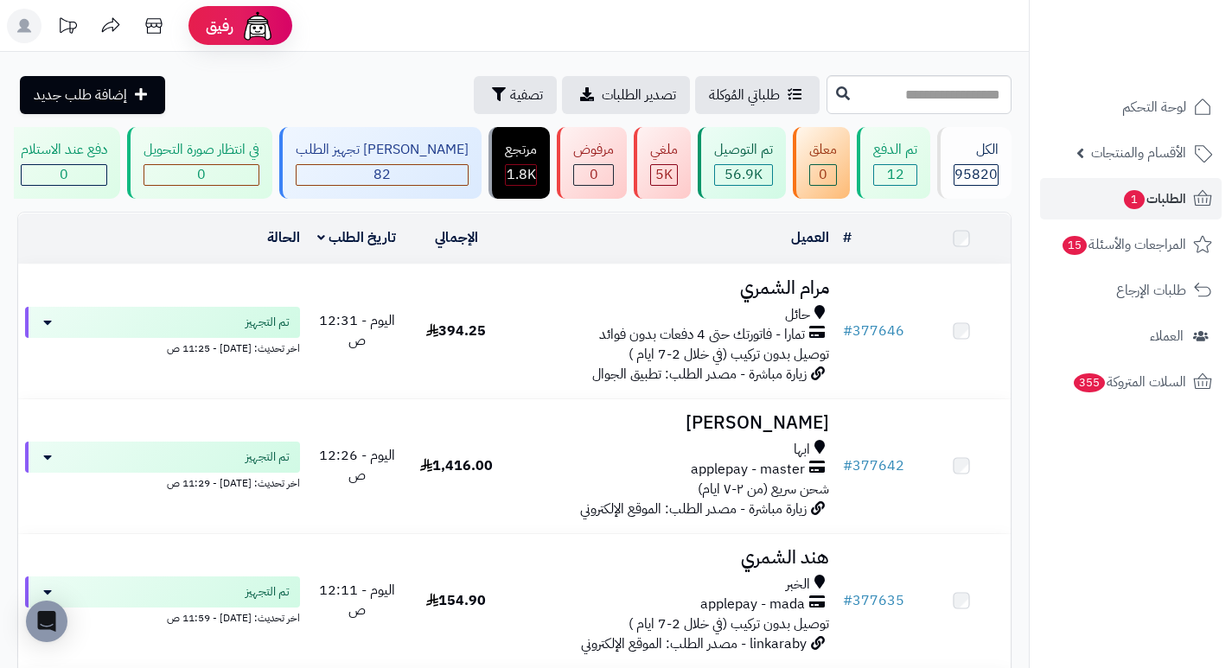
scroll to position [605, 0]
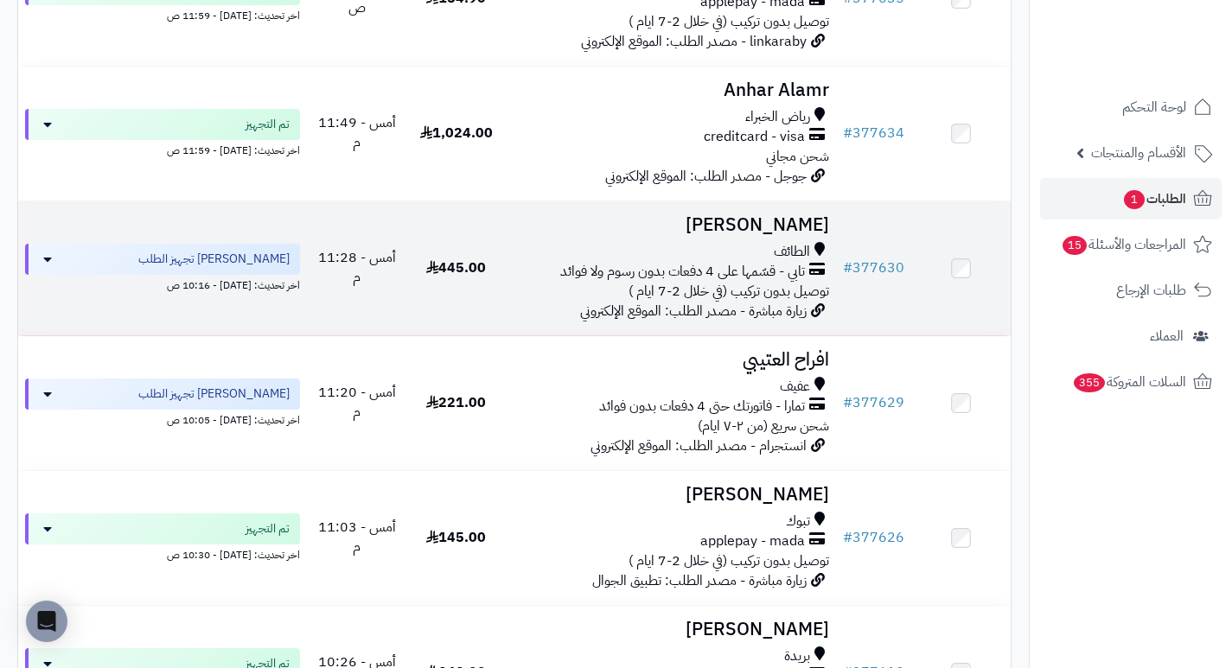
click at [774, 235] on h3 "نشمي العتيبي" at bounding box center [671, 225] width 316 height 20
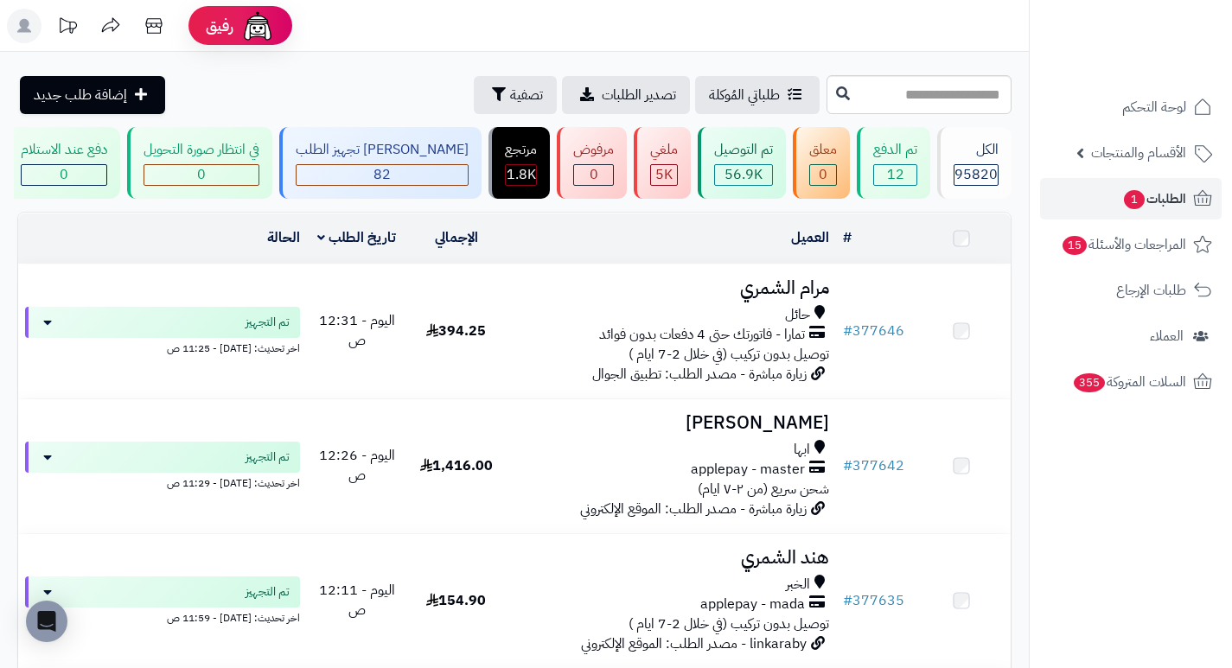
scroll to position [778, 0]
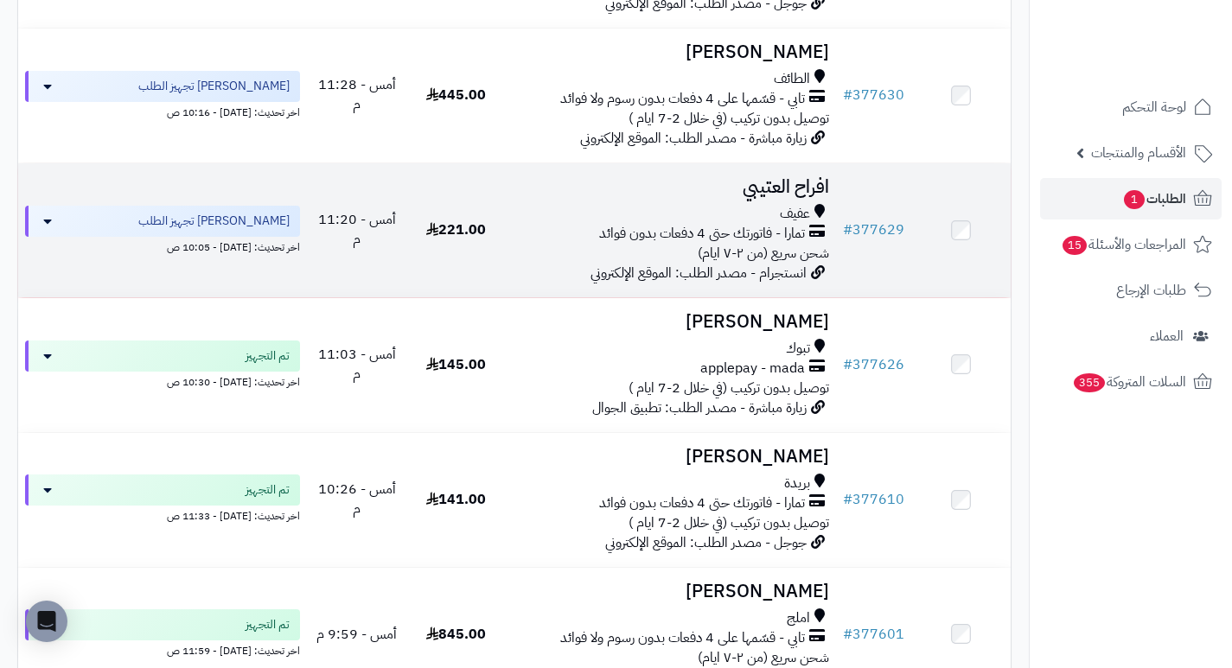
click at [796, 197] on h3 "افراح العتيبي" at bounding box center [671, 187] width 316 height 20
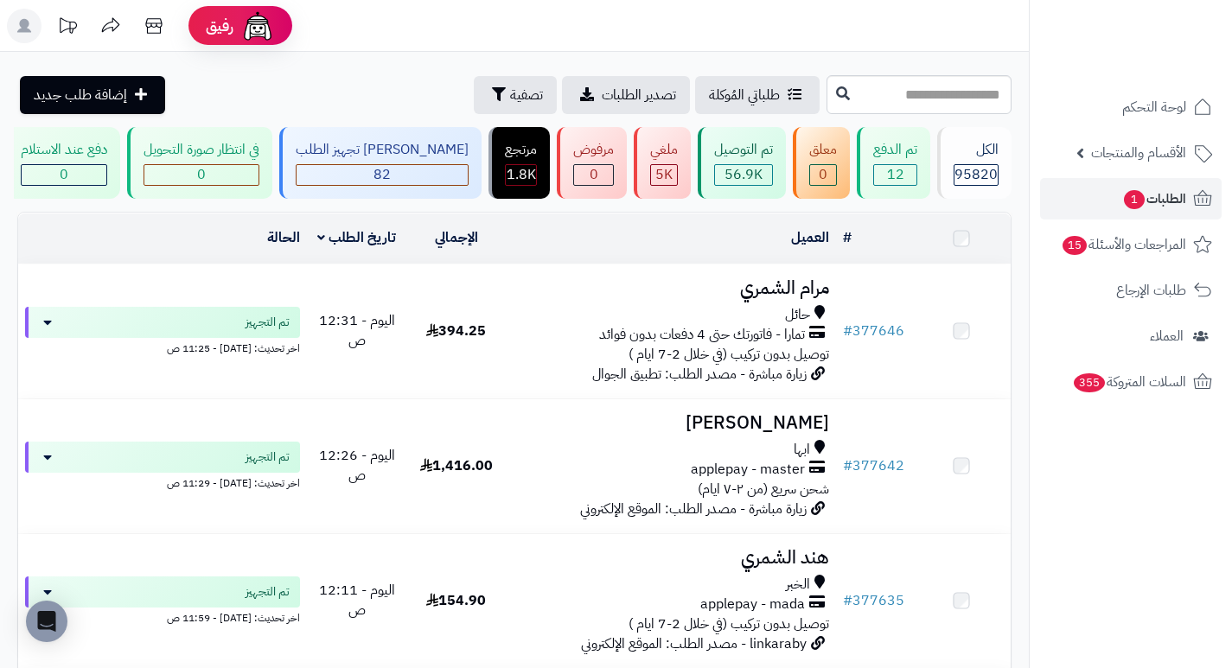
scroll to position [864, 0]
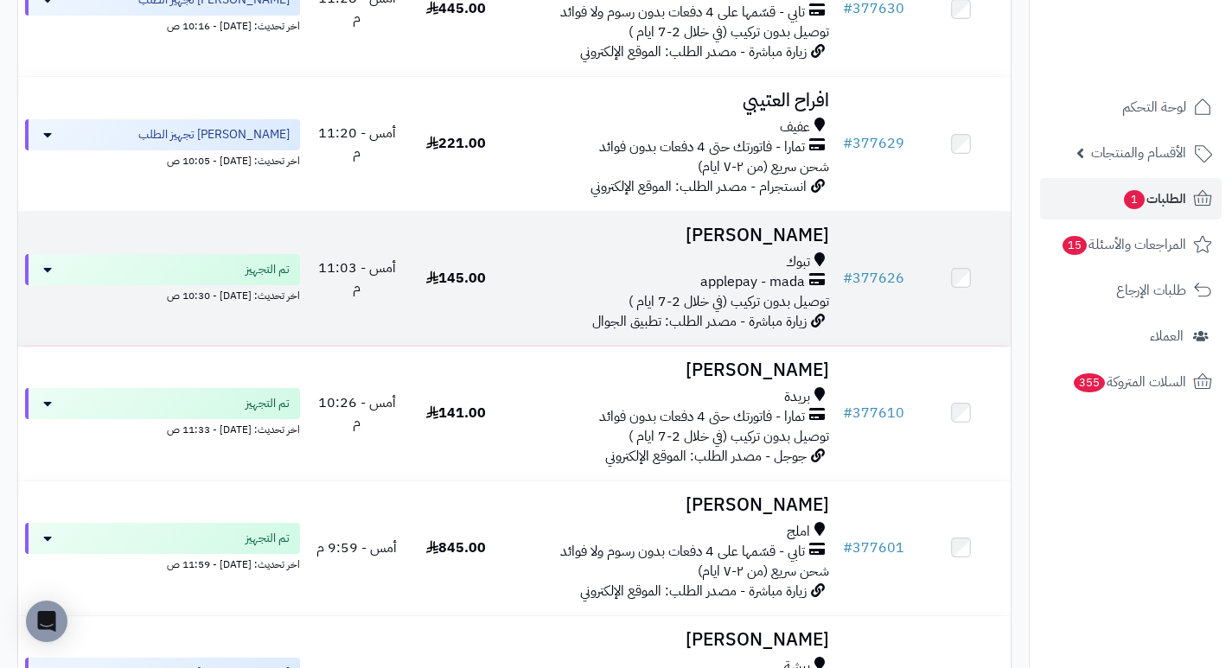
click at [775, 245] on h3 "سهام العطوي" at bounding box center [671, 236] width 316 height 20
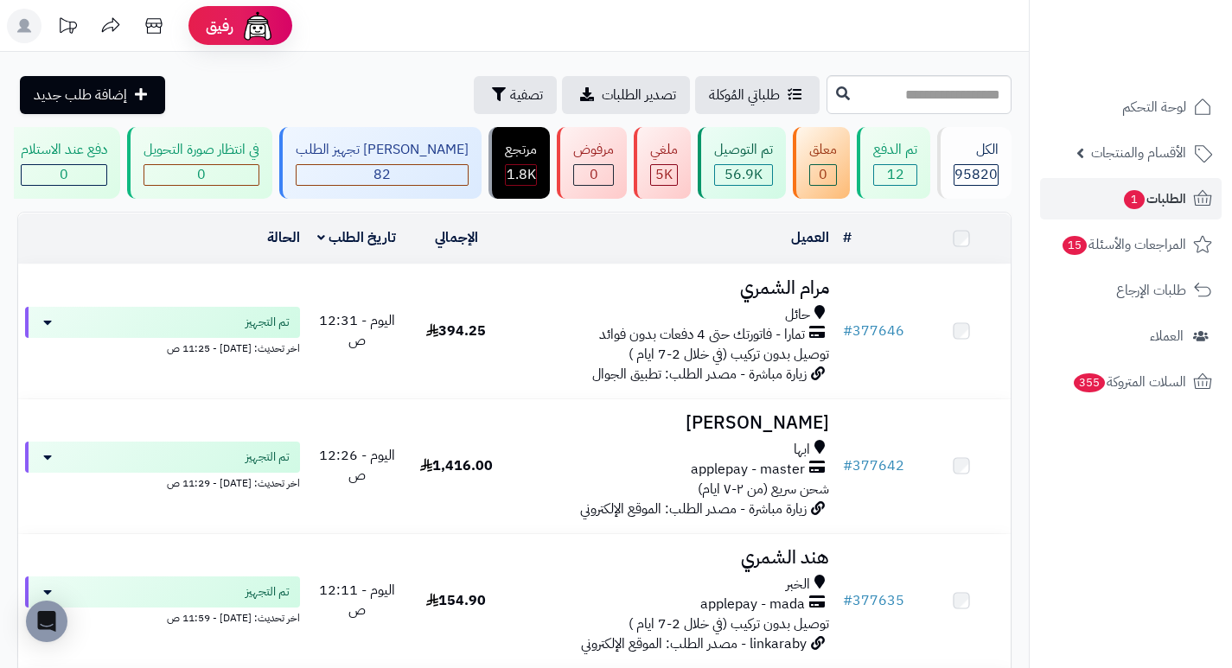
scroll to position [864, 0]
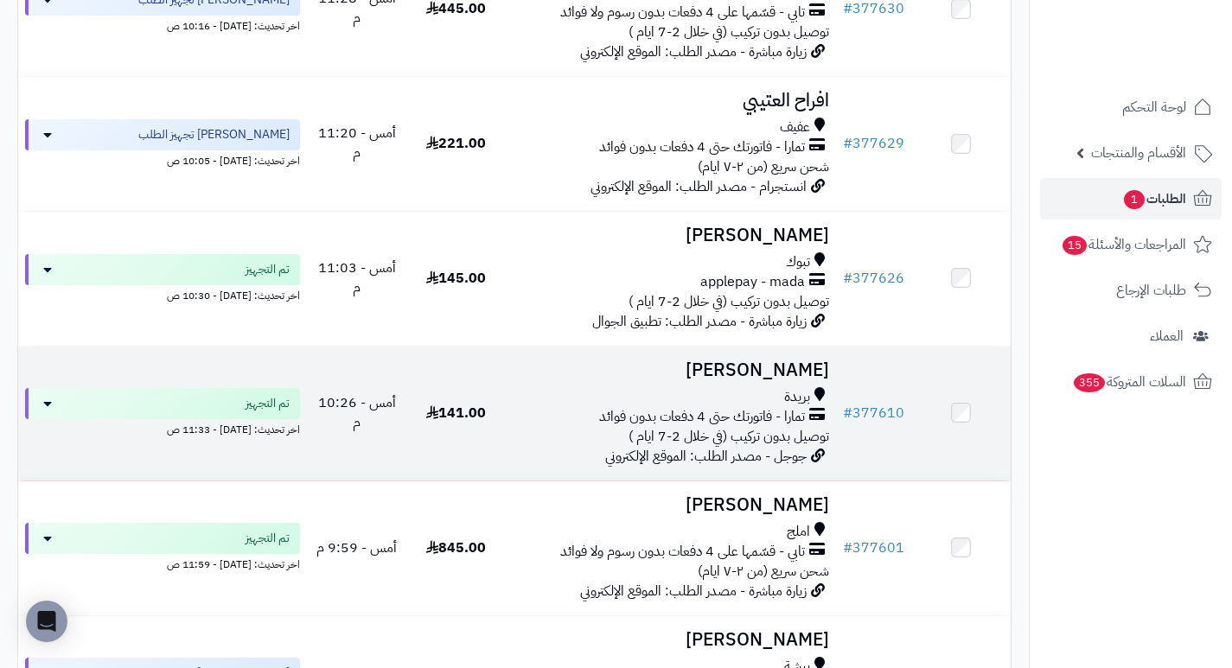
click at [794, 377] on h3 "[PERSON_NAME]" at bounding box center [671, 370] width 316 height 20
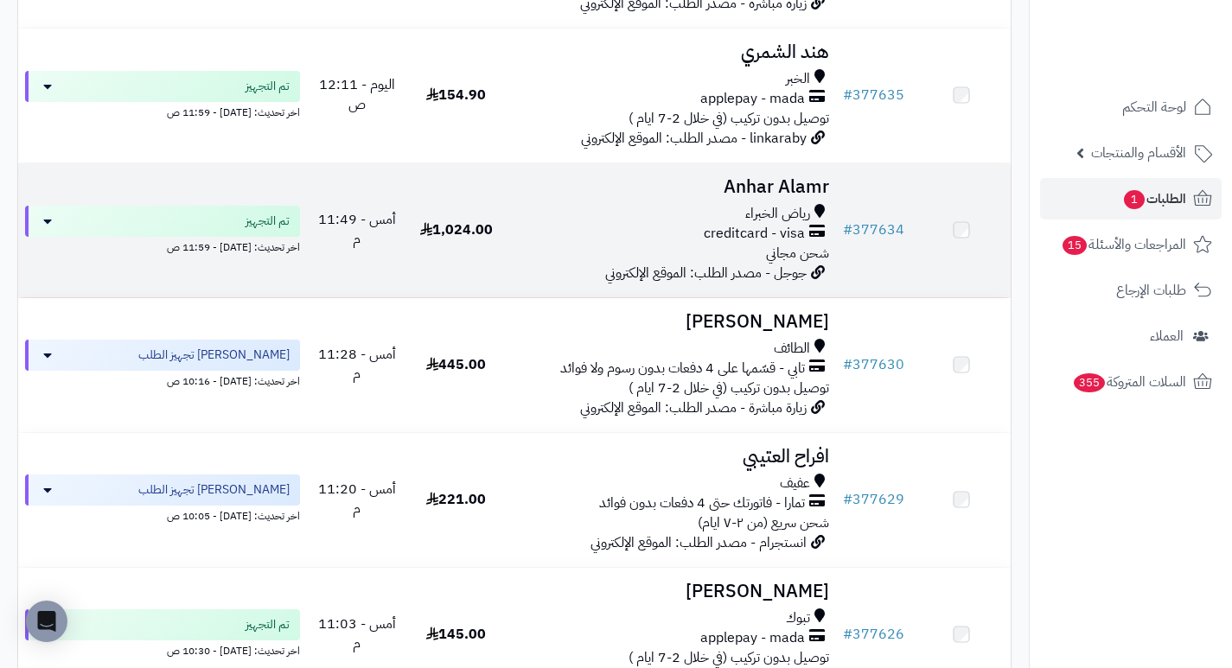
scroll to position [432, 0]
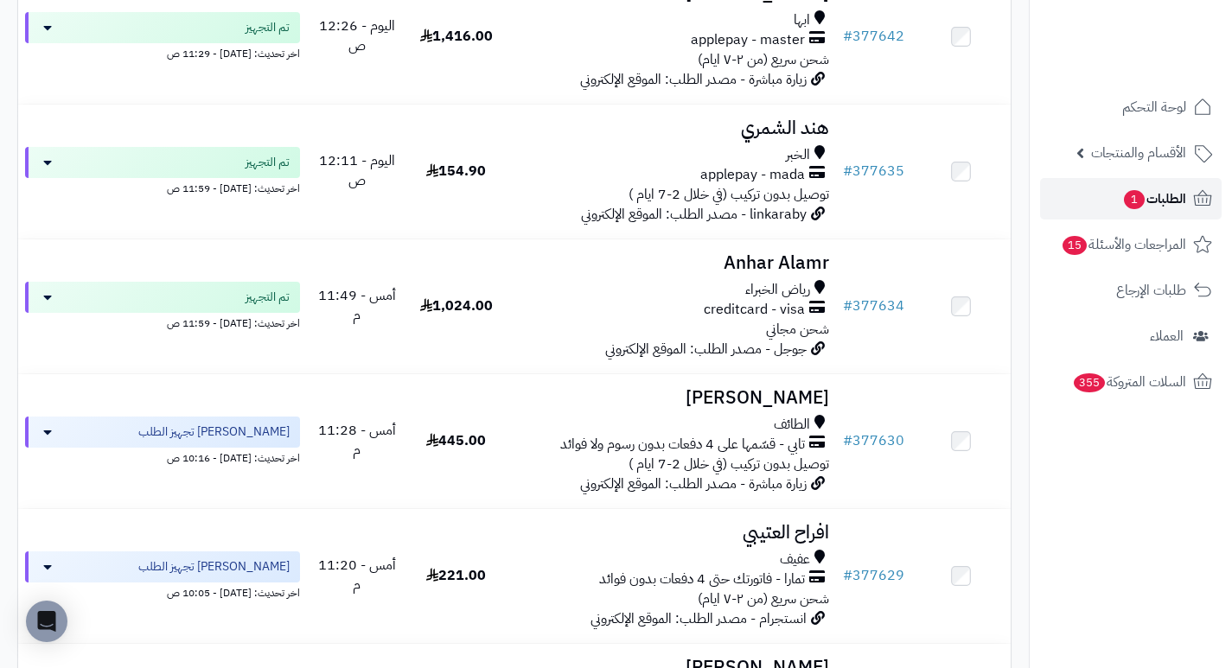
click at [1133, 190] on span "1" at bounding box center [1134, 199] width 21 height 19
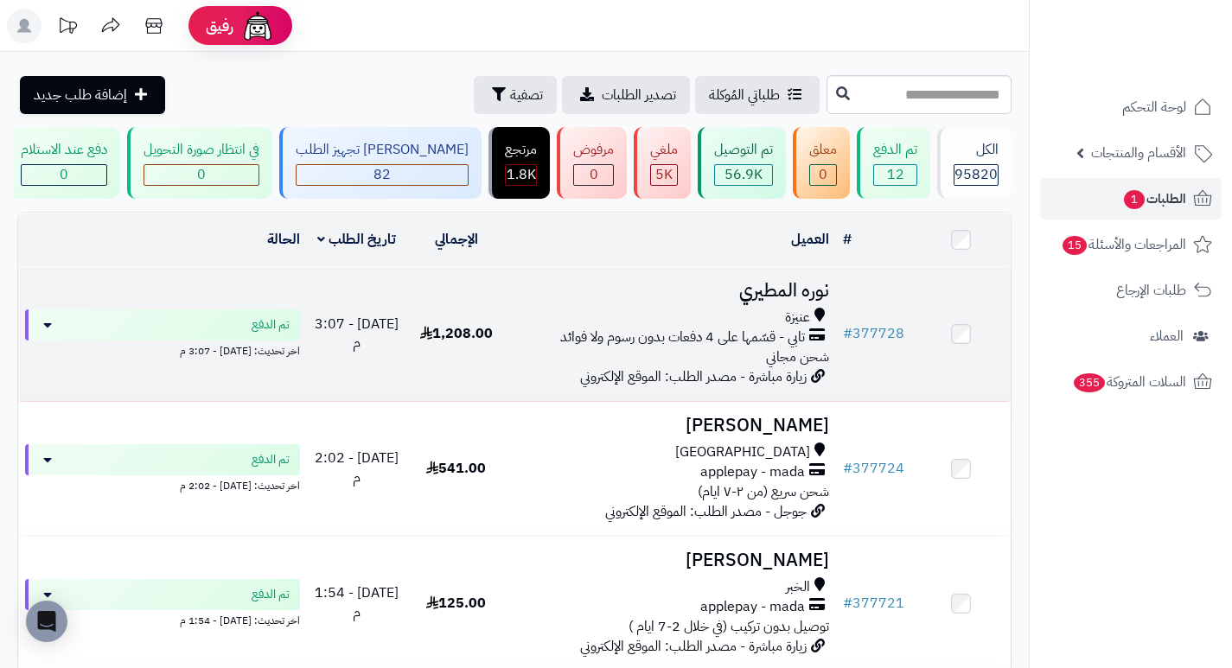
click at [810, 296] on h3 "نوره المطيري" at bounding box center [671, 291] width 316 height 20
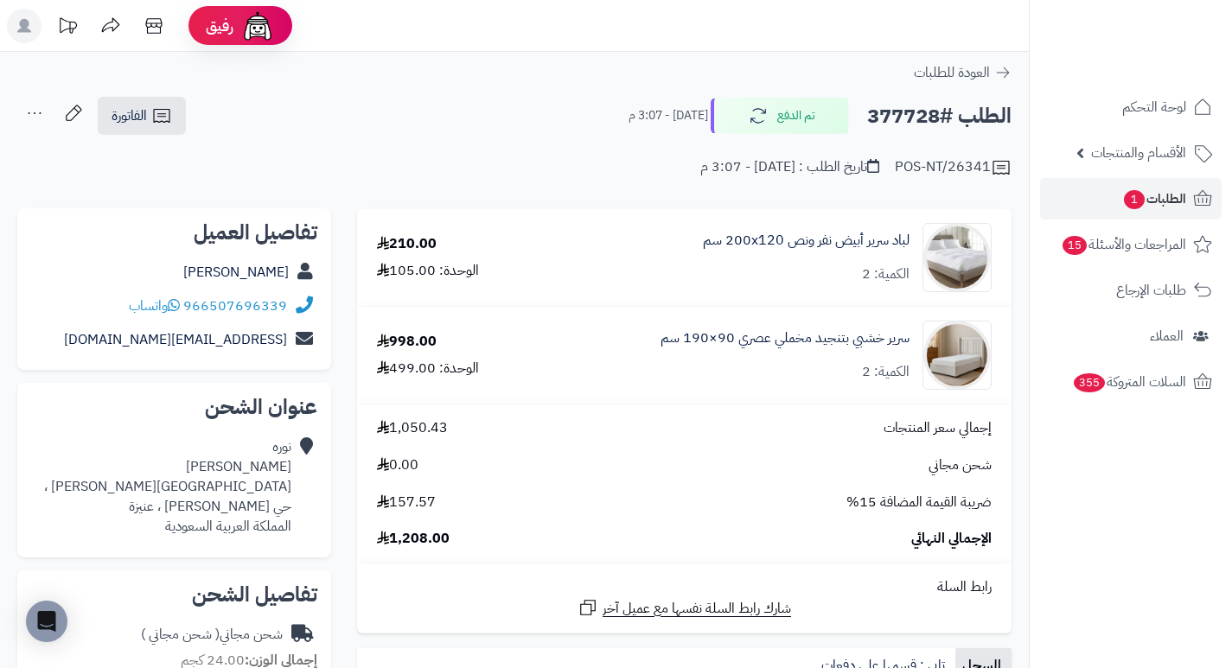
drag, startPoint x: 621, startPoint y: 276, endPoint x: 621, endPoint y: 264, distance: 12.1
click at [621, 266] on div "لباد سرير أبيض نفر ونص 200x120 سم الكمية: 2" at bounding box center [774, 257] width 459 height 69
drag, startPoint x: 633, startPoint y: 263, endPoint x: 601, endPoint y: 282, distance: 37.2
click at [601, 282] on div "لباد سرير أبيض نفر ونص 200x120 سم الكمية: 2" at bounding box center [774, 257] width 459 height 69
